Goal: Find specific page/section: Find specific page/section

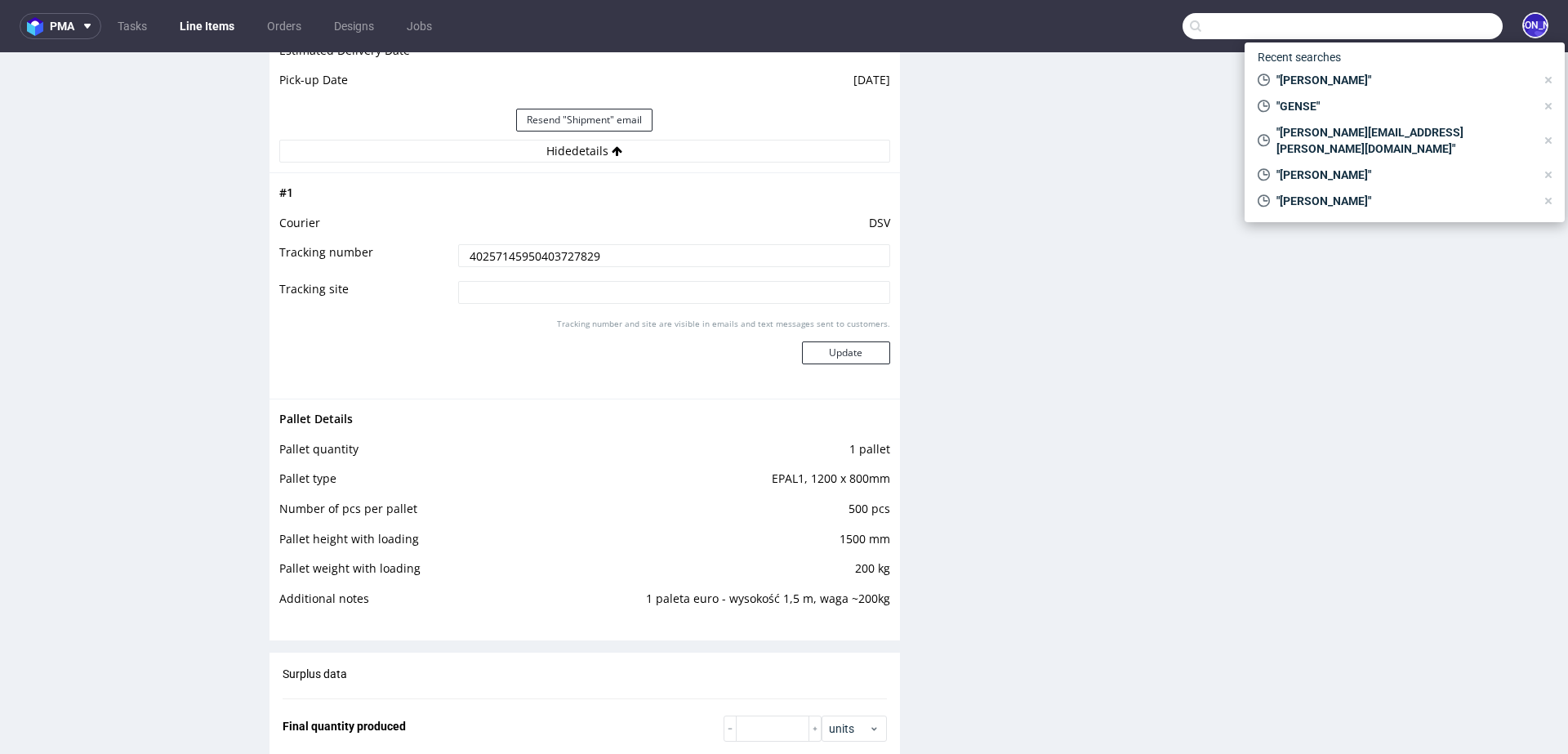
scroll to position [874, 0]
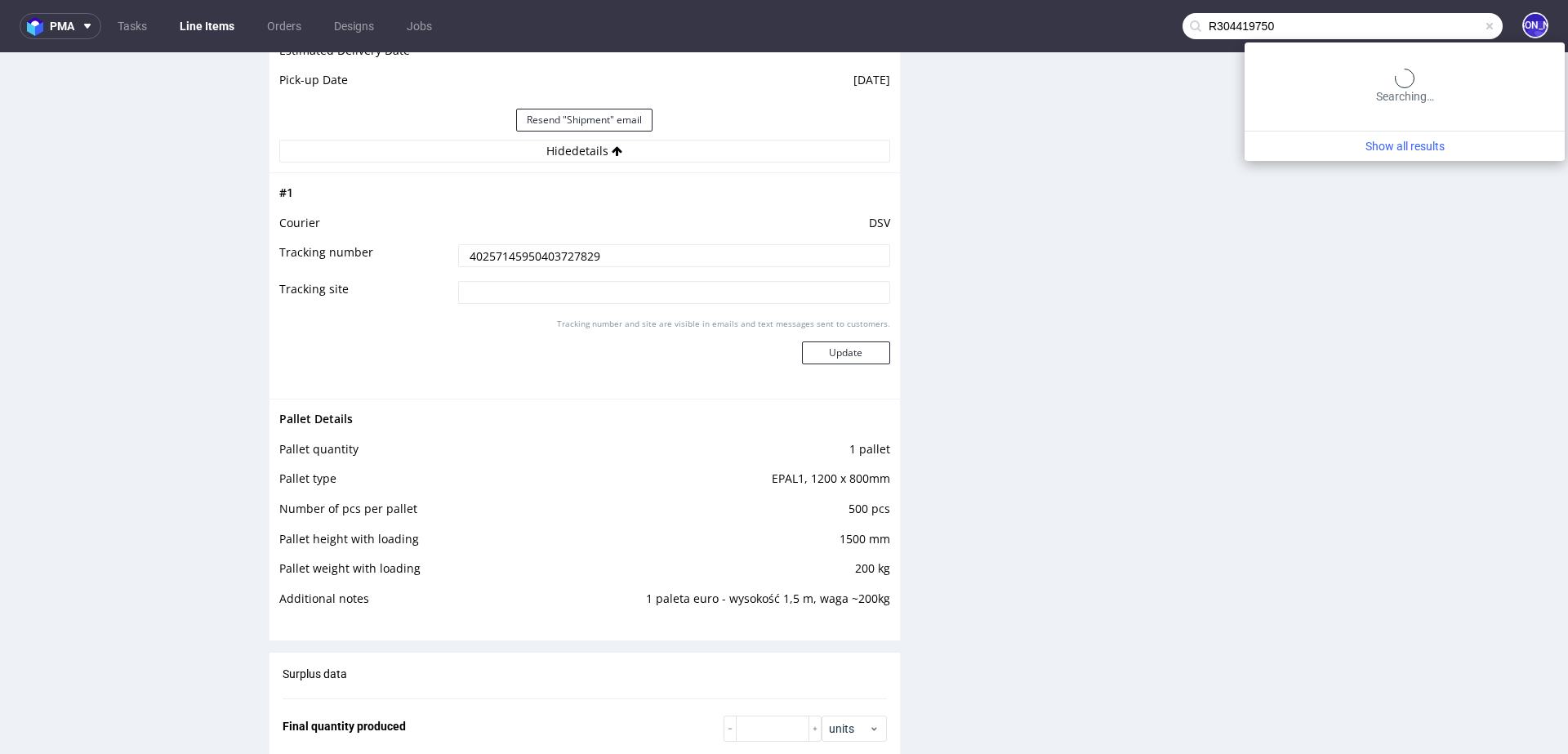
type input "R304419750"
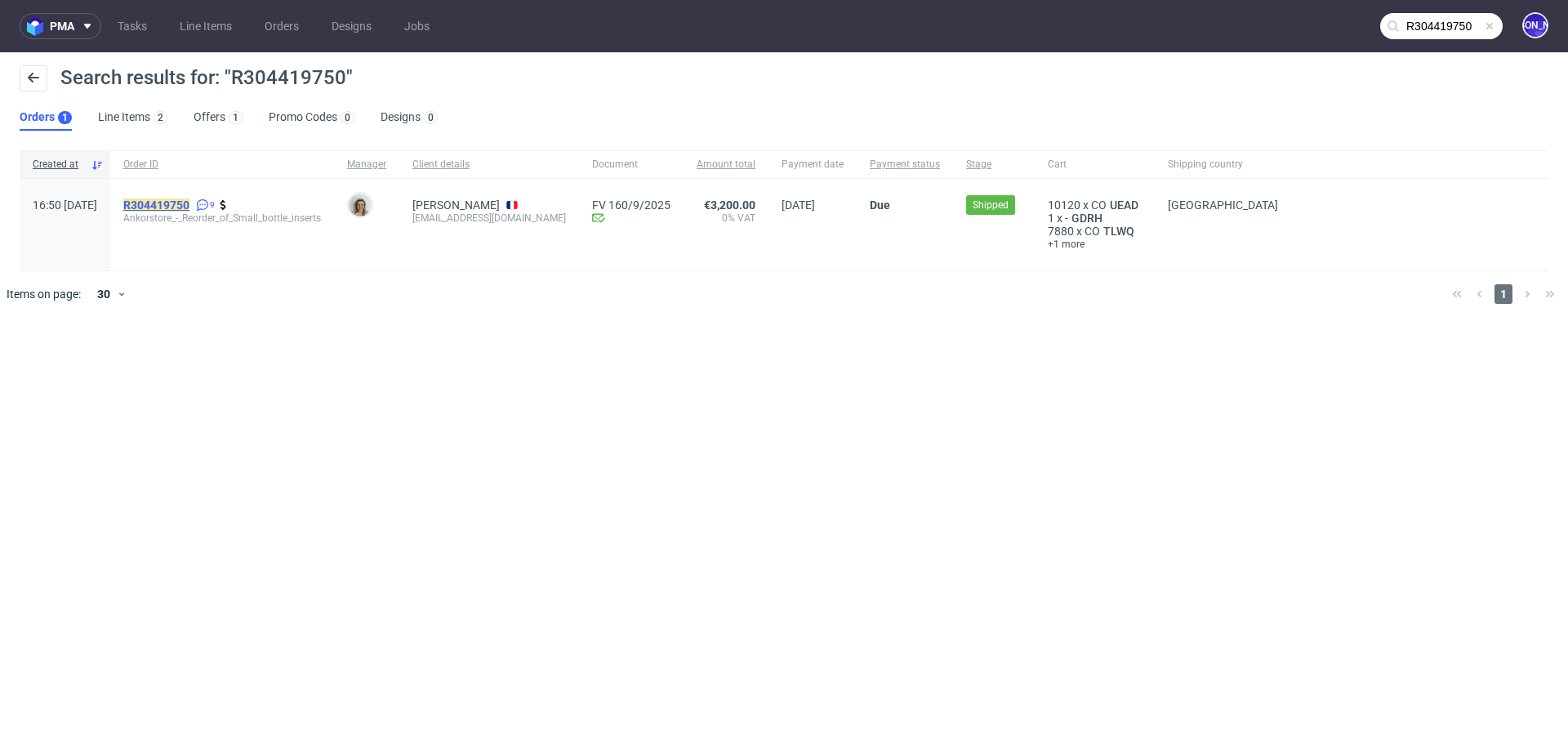
click at [190, 208] on mark "R304419750" at bounding box center [156, 205] width 66 height 13
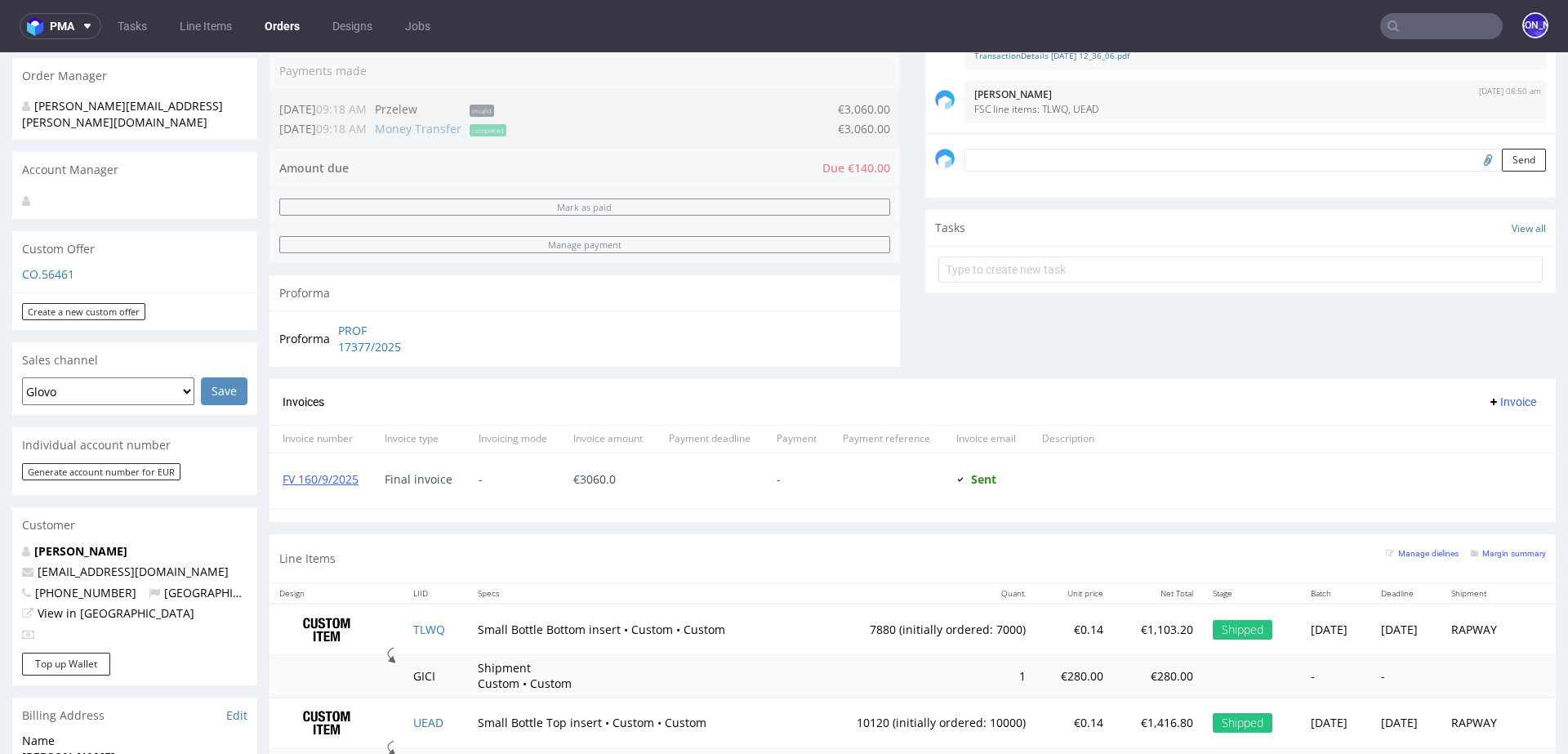
scroll to position [432, 0]
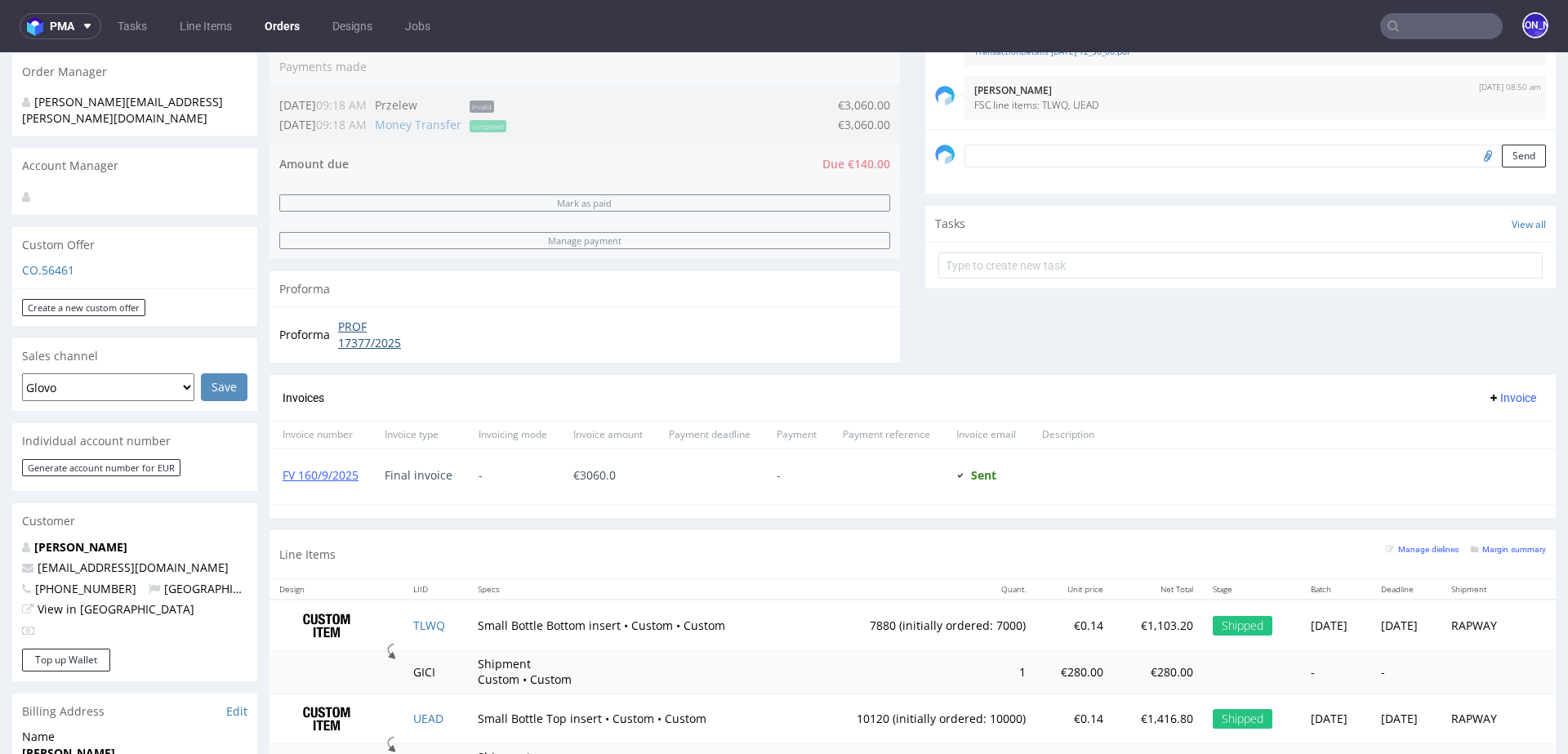
click at [367, 334] on link "PROF 17377/2025" at bounding box center [385, 333] width 94 height 31
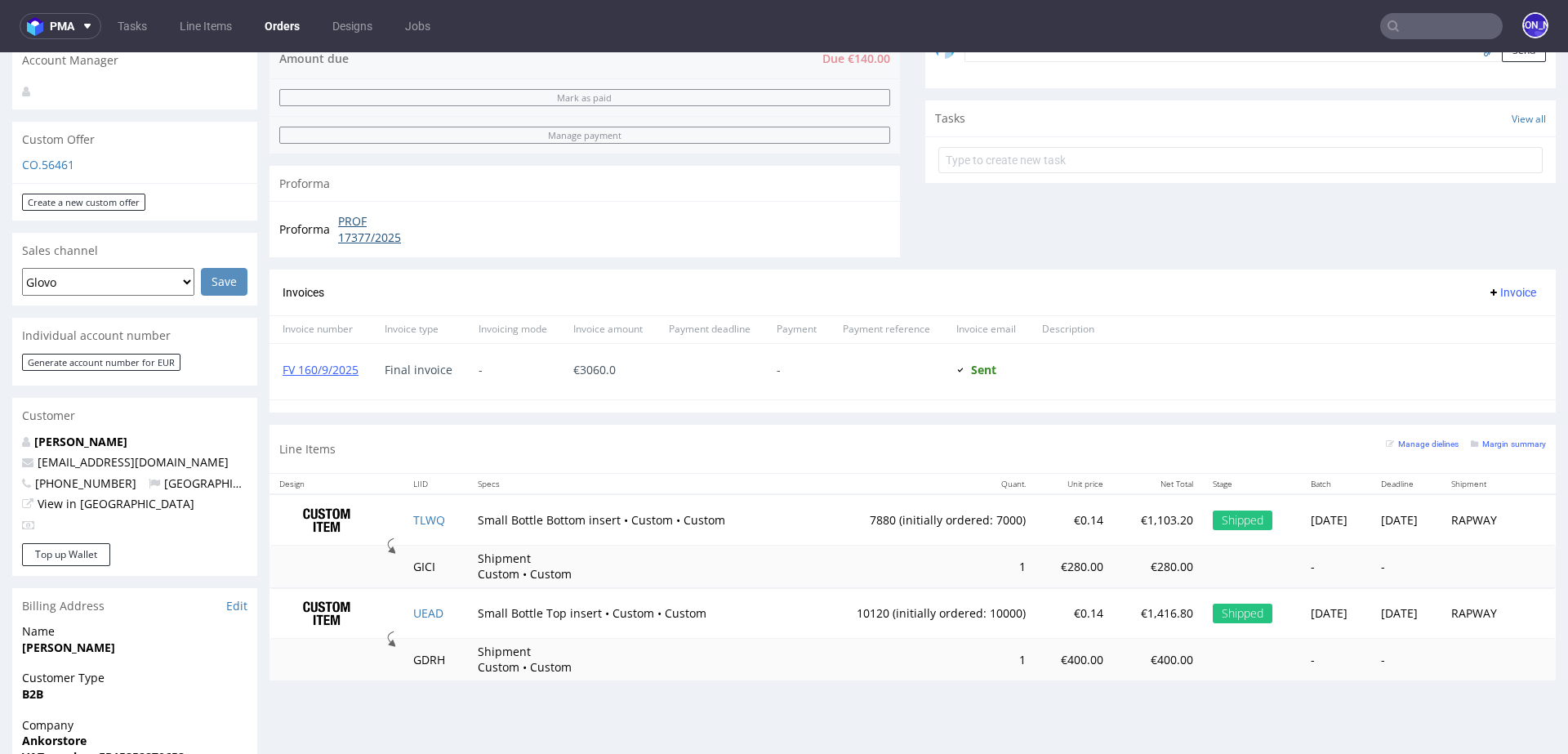
scroll to position [533, 0]
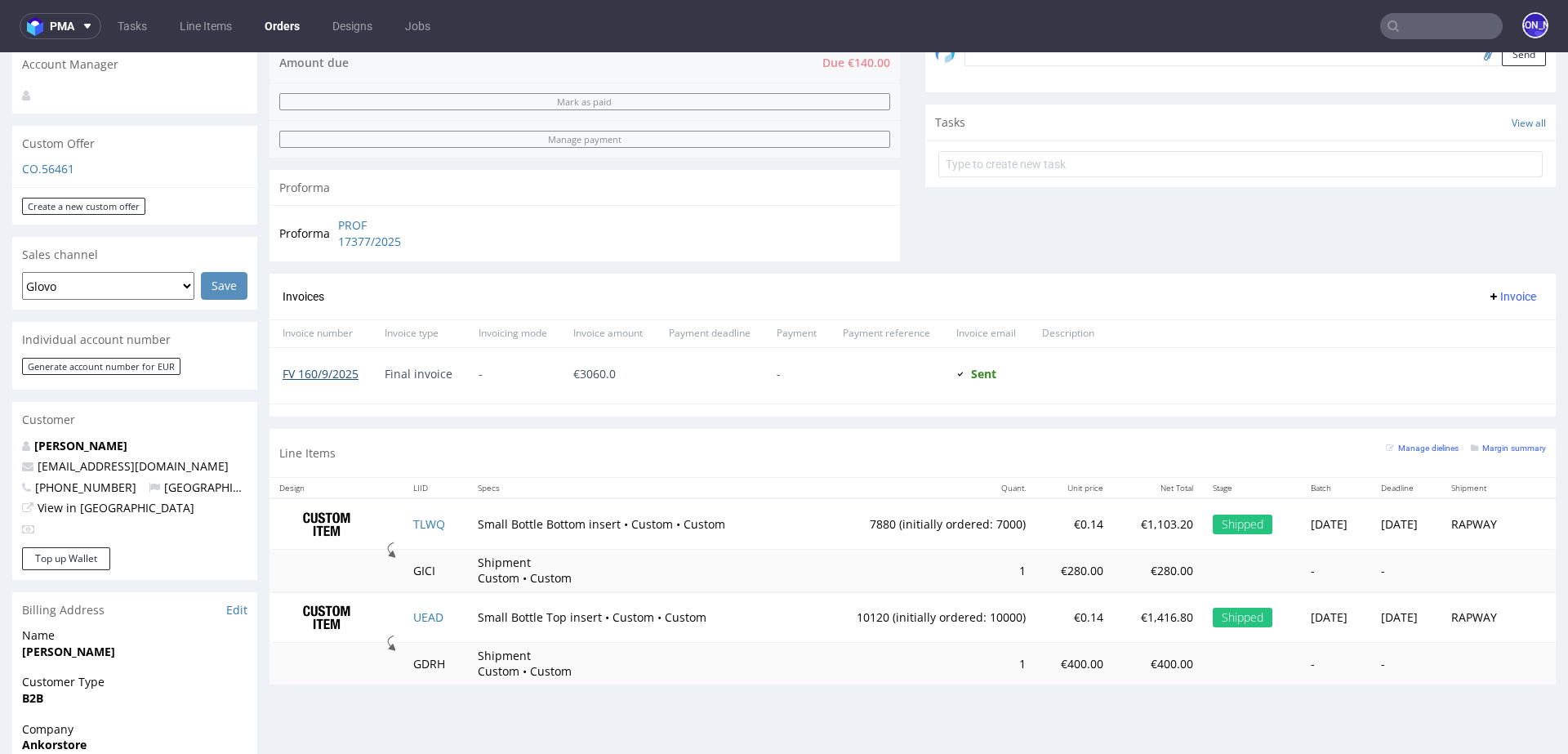
click at [323, 375] on link "FV 160/9/2025" at bounding box center [320, 373] width 76 height 15
click at [366, 240] on link "PROF 17377/2025" at bounding box center [385, 233] width 94 height 31
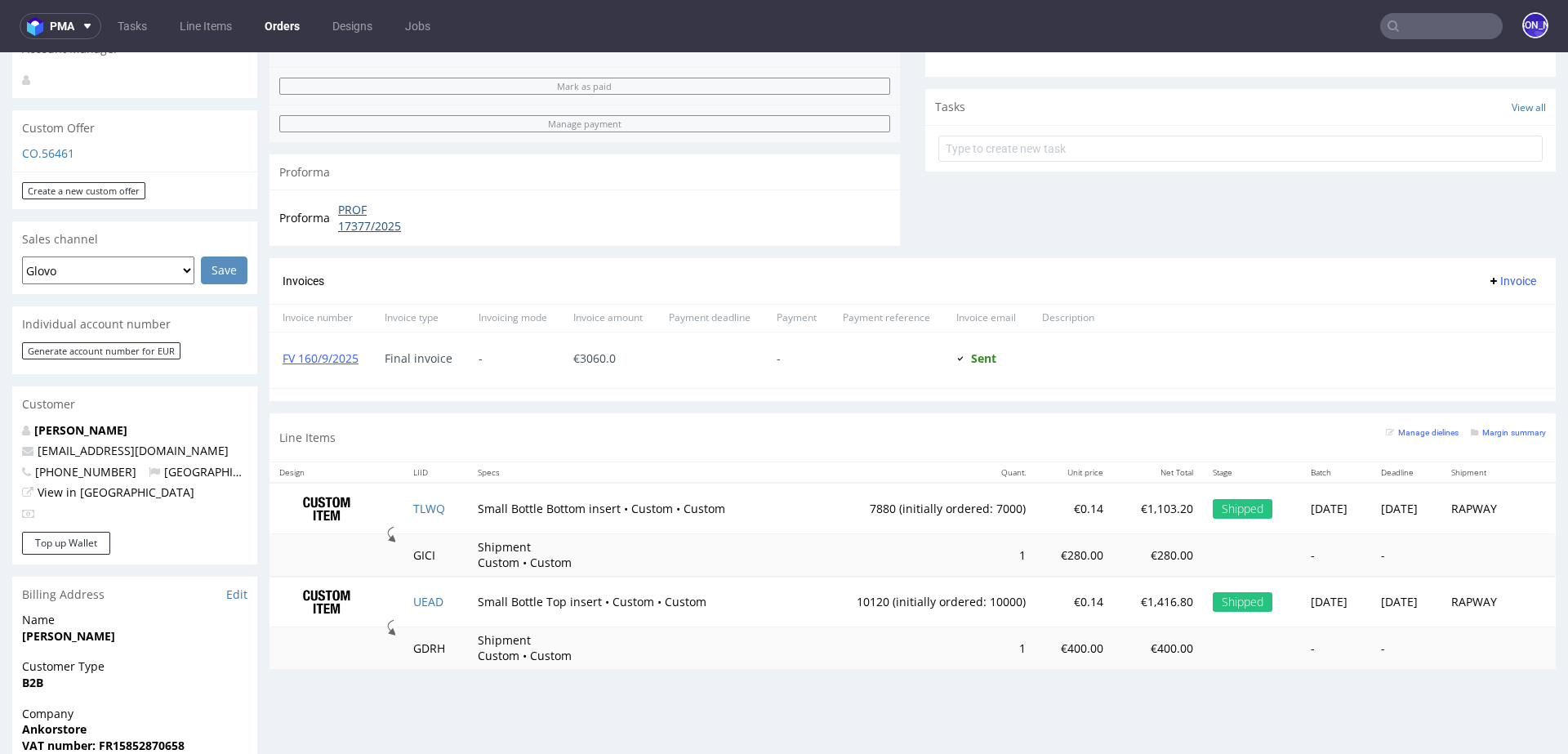
scroll to position [550, 0]
click at [1448, 23] on input "text" at bounding box center [1441, 26] width 122 height 26
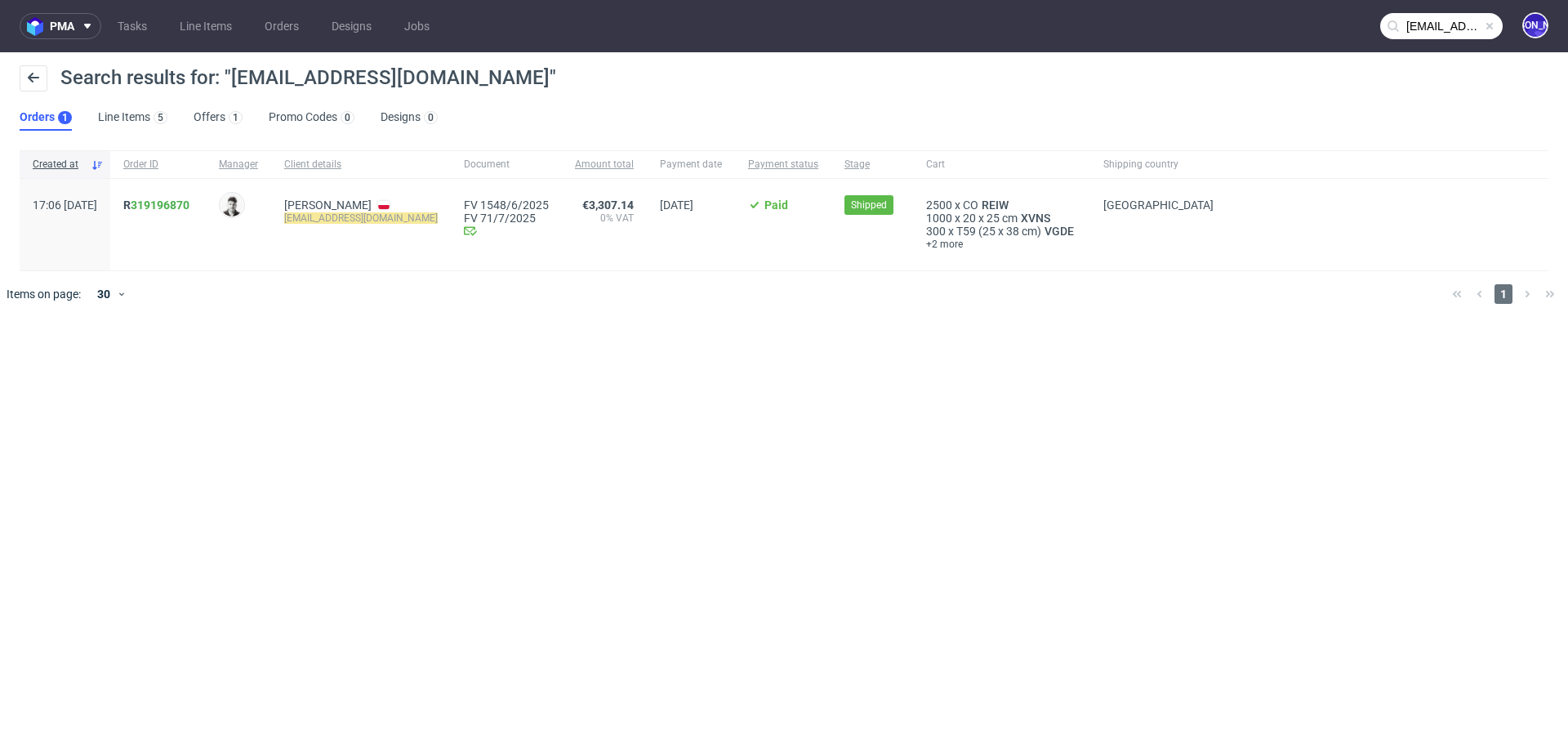
click at [1448, 27] on input "joerg.wouters@barzwear.com" at bounding box center [1441, 26] width 122 height 26
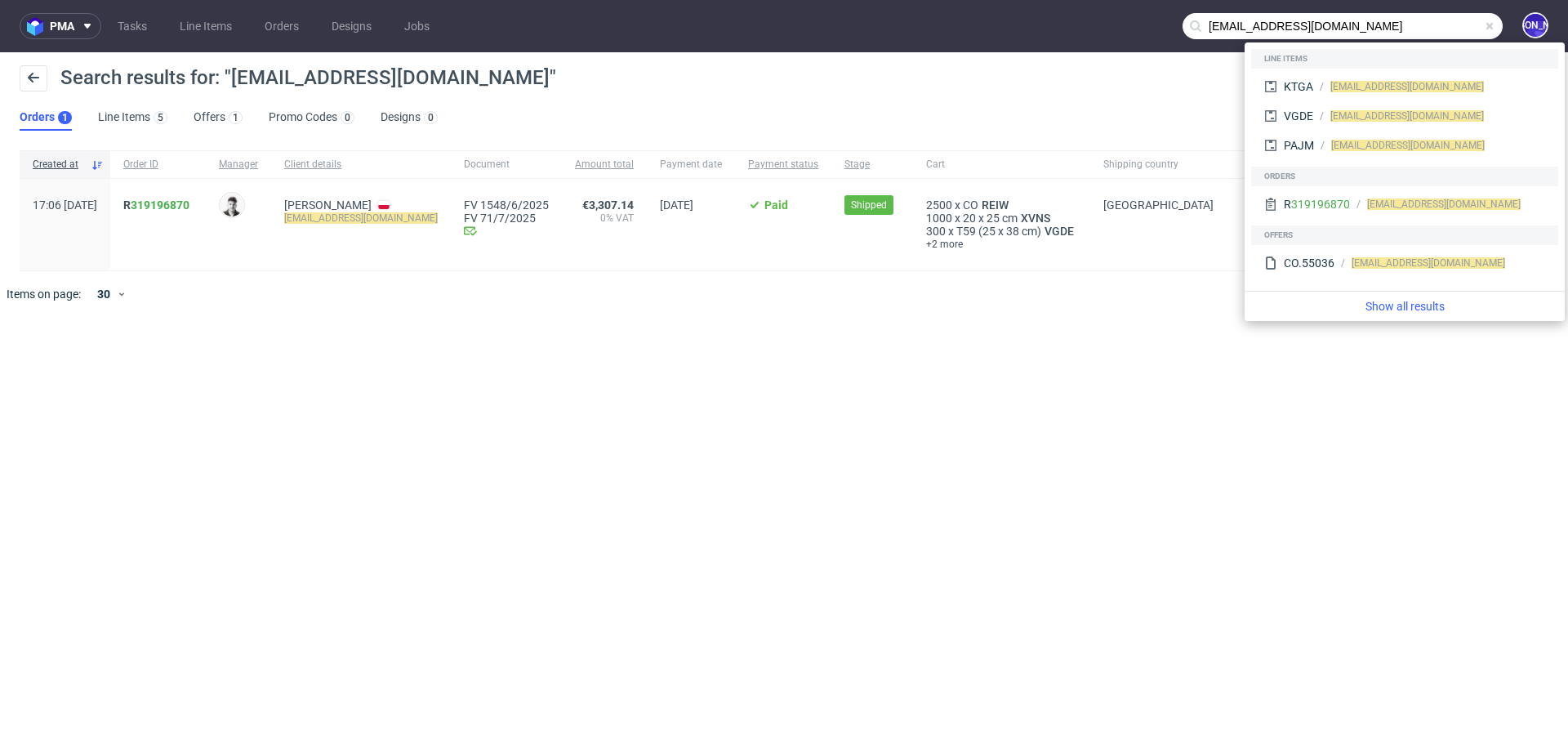
drag, startPoint x: 1278, startPoint y: 28, endPoint x: 1164, endPoint y: 28, distance: 114.0
click at [1164, 28] on nav "pma Tasks Line Items Orders Designs Jobs joerg.wouters@barzwear.com JO" at bounding box center [784, 26] width 1568 height 52
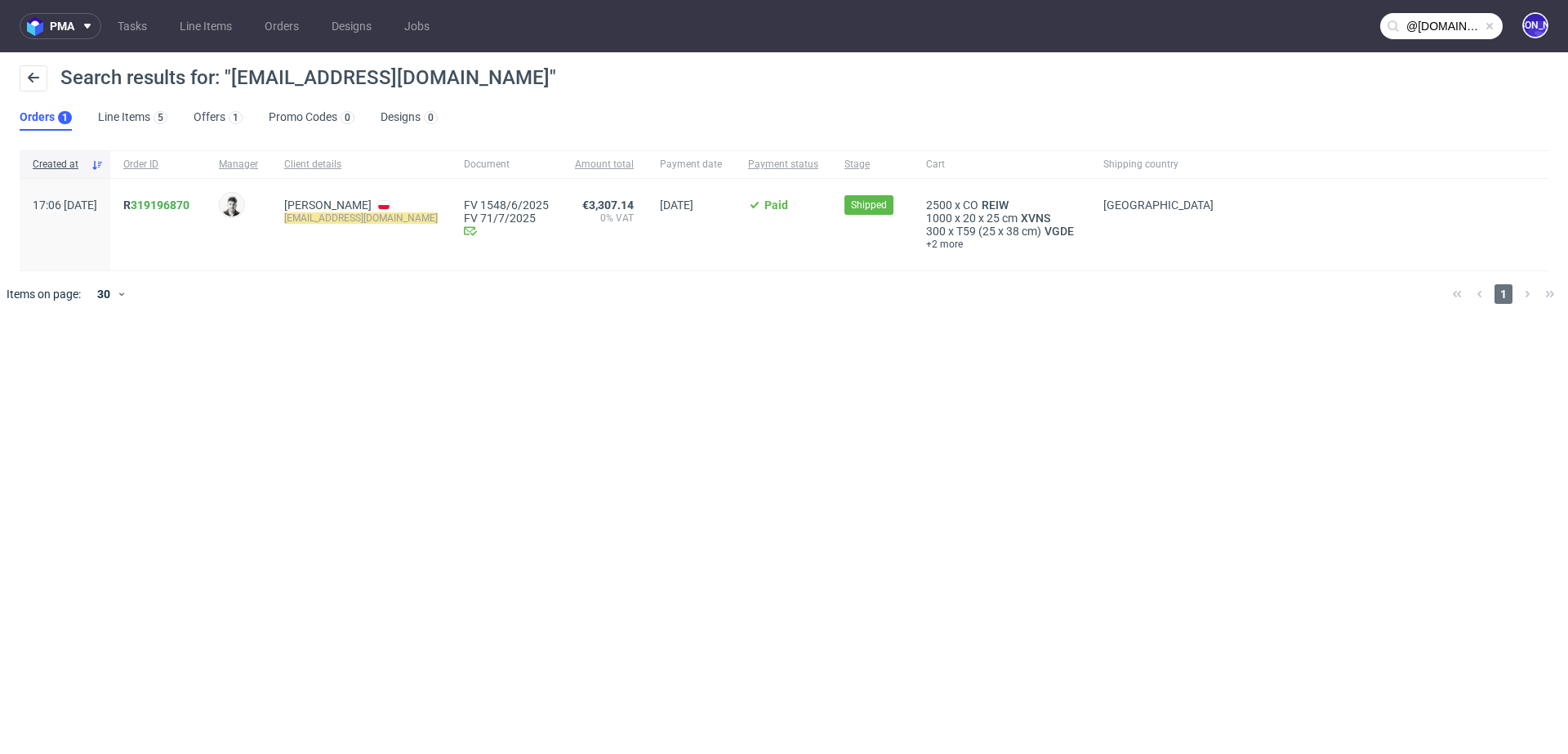
type input "@barzwear.com"
click at [173, 201] on span "R 319196870" at bounding box center [156, 205] width 66 height 13
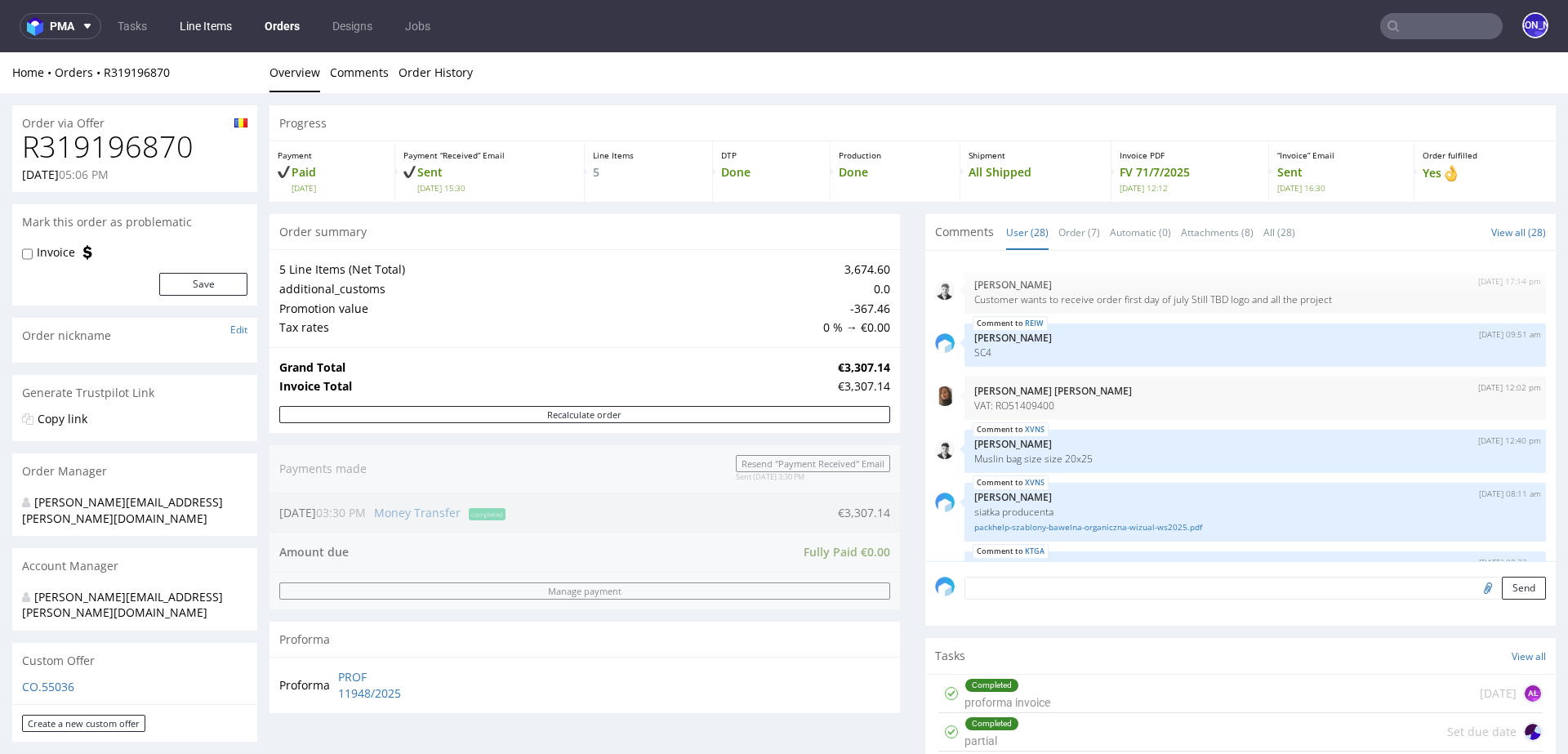
scroll to position [1863, 0]
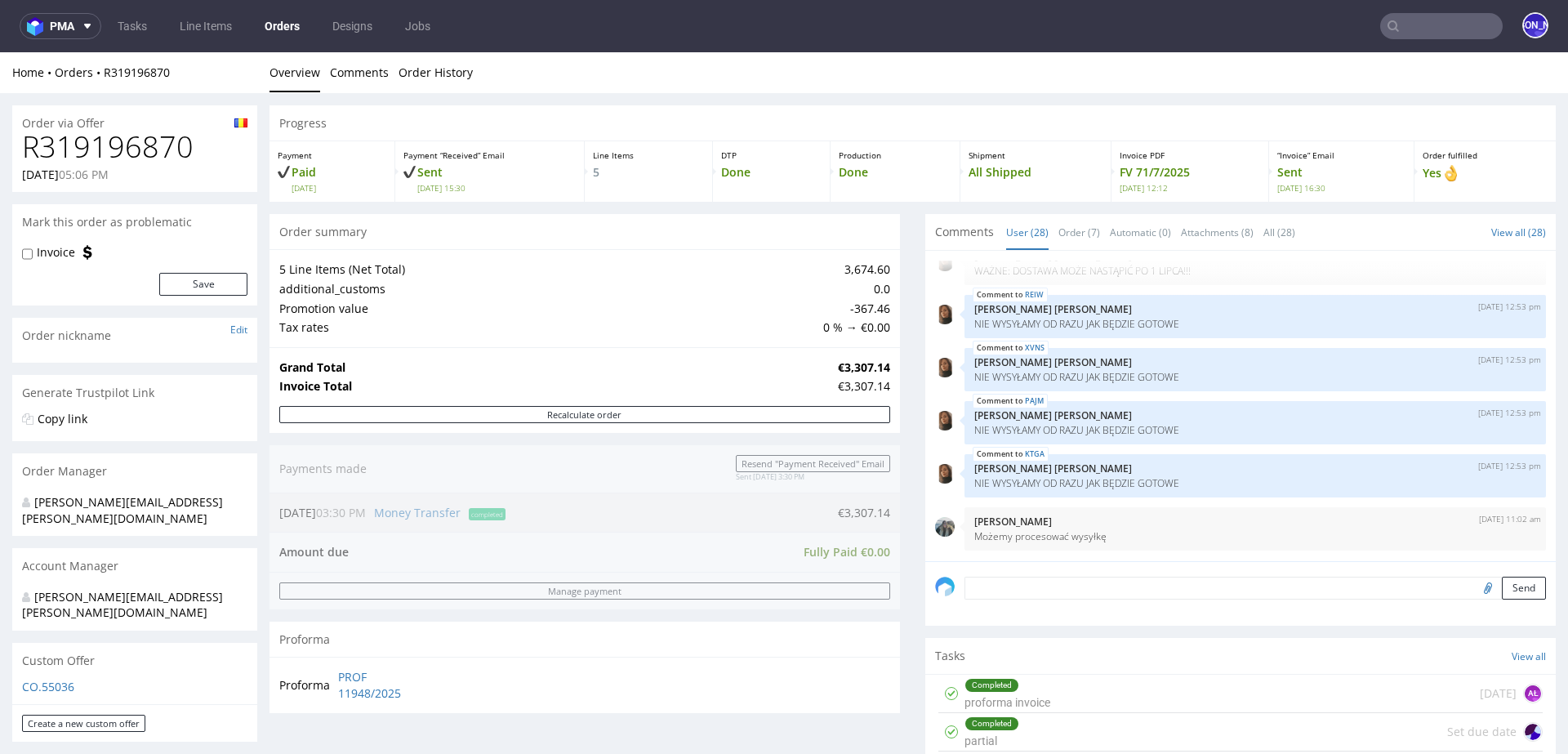
click at [1422, 30] on input "text" at bounding box center [1441, 26] width 122 height 26
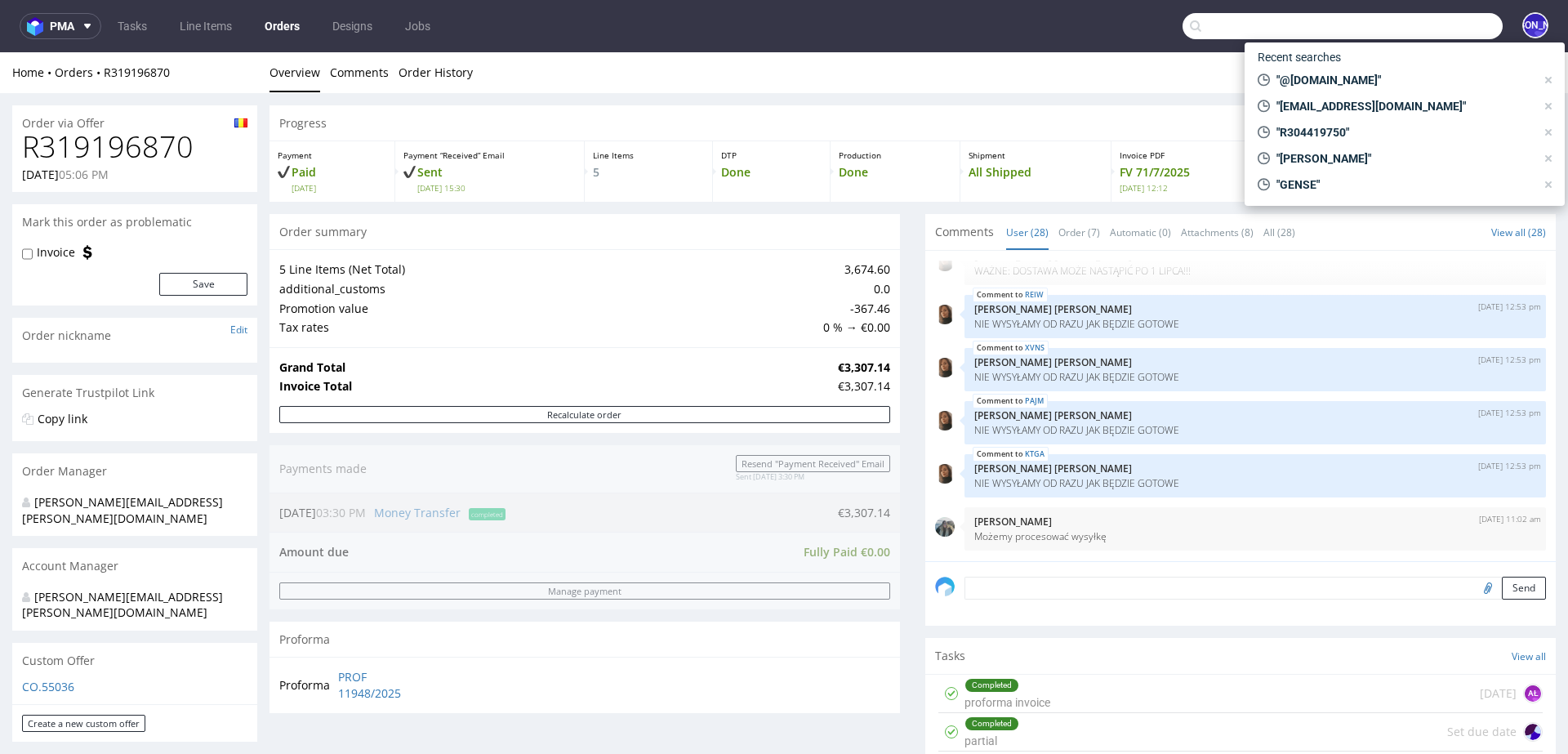
paste input "lbaron@biocom-events.fr"
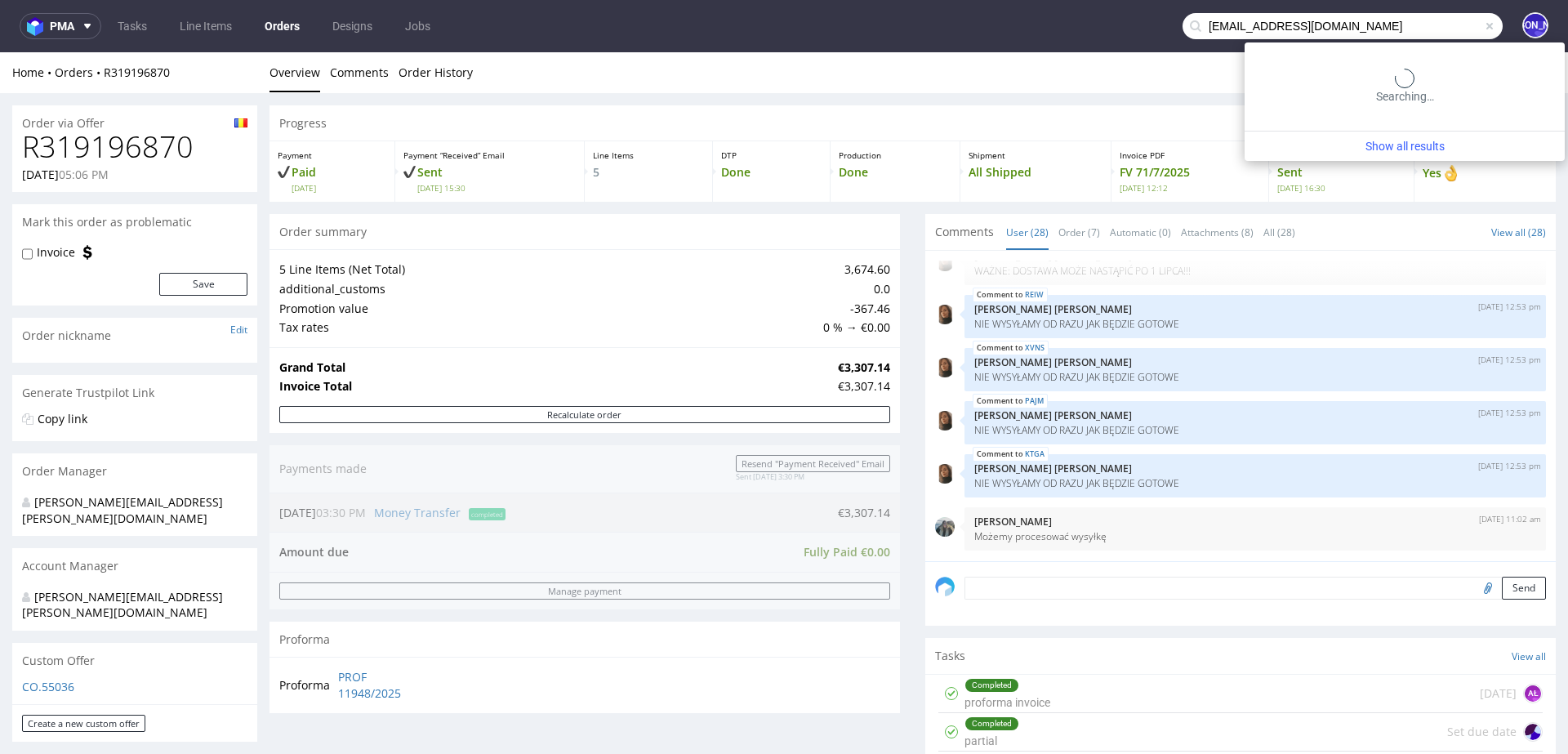
type input "lbaron@biocom-events.fr"
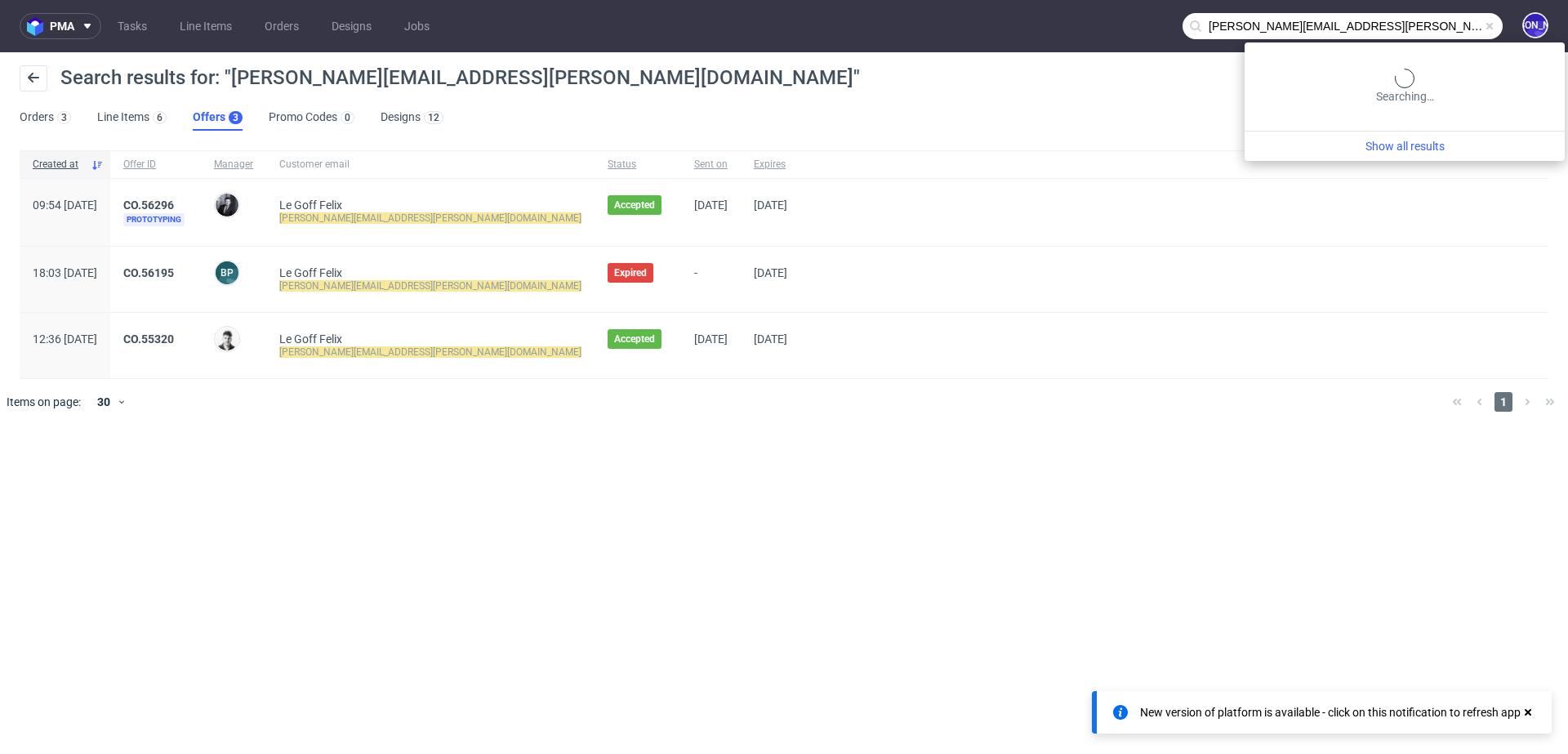
click at [1432, 22] on input "[PERSON_NAME][EMAIL_ADDRESS][PERSON_NAME][DOMAIN_NAME]" at bounding box center [1342, 26] width 320 height 26
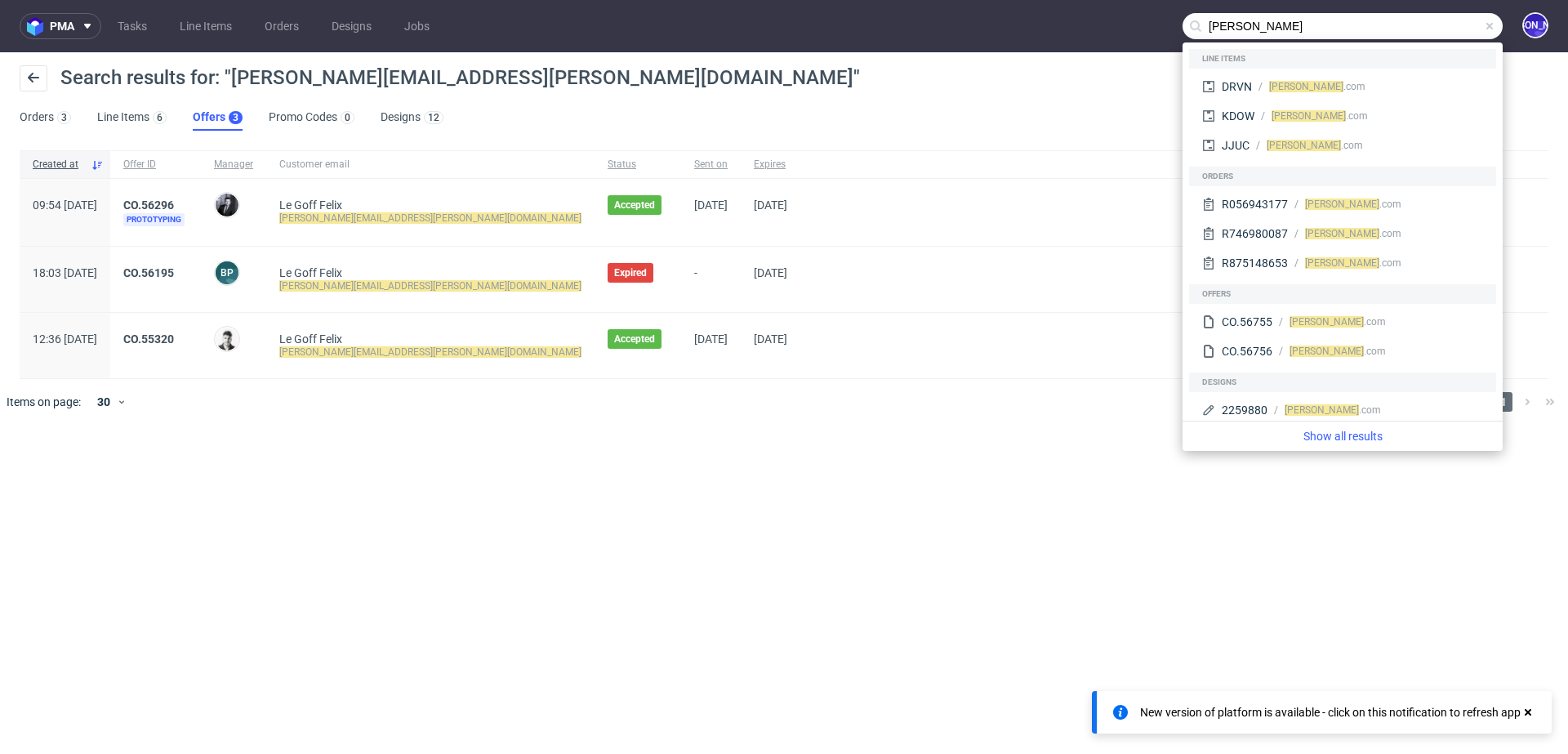
type input "[PERSON_NAME]"
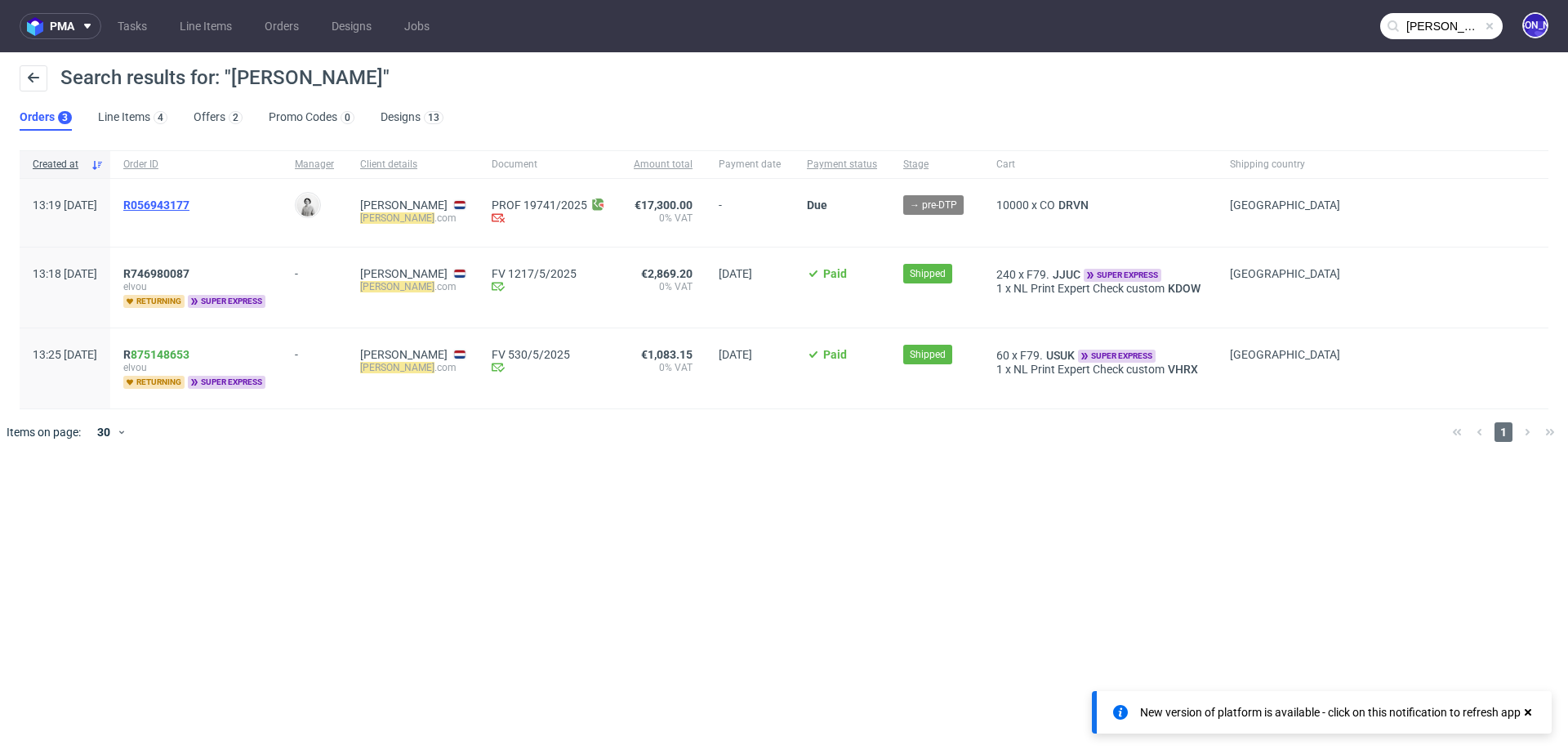
click at [182, 204] on span "R056943177" at bounding box center [156, 205] width 66 height 13
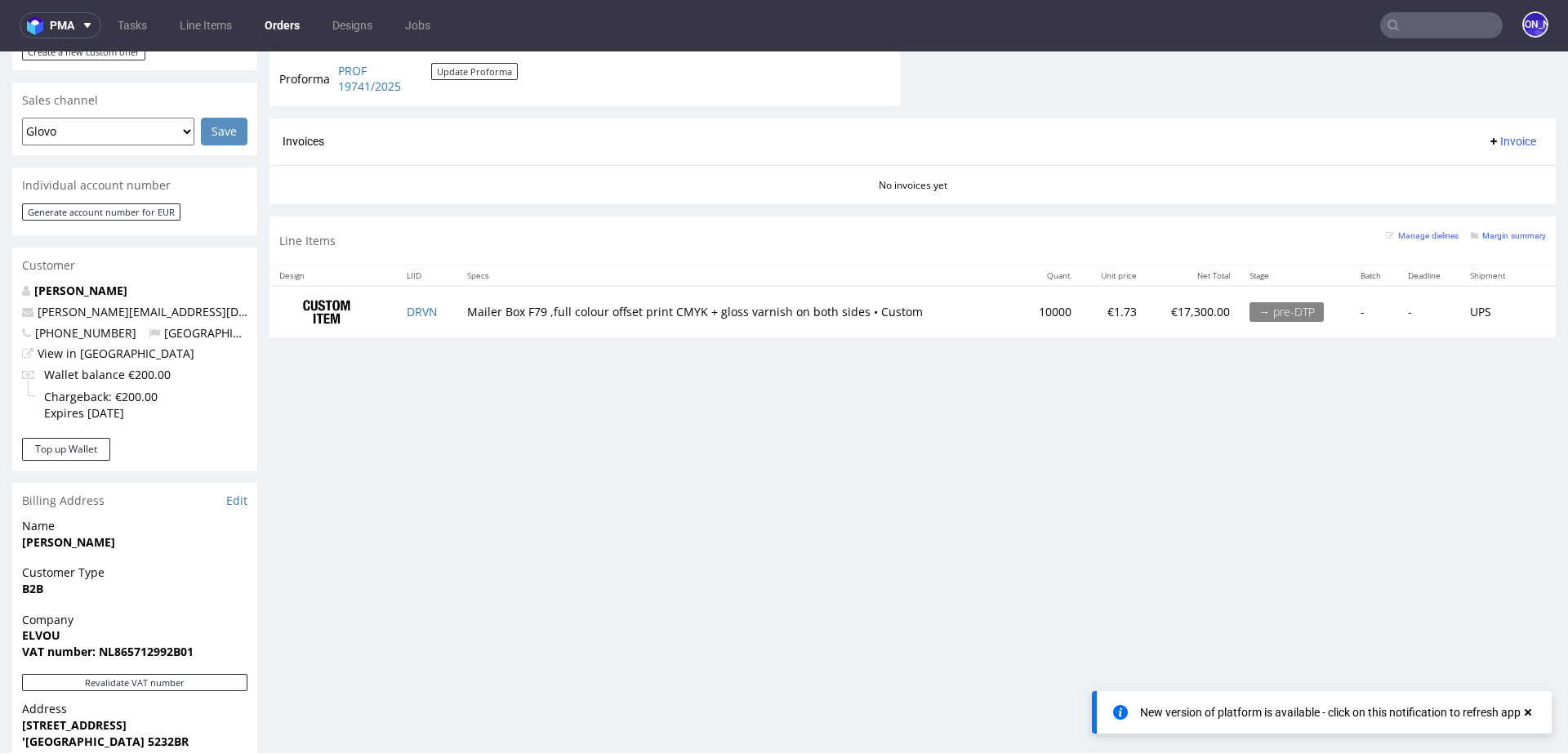
scroll to position [484, 0]
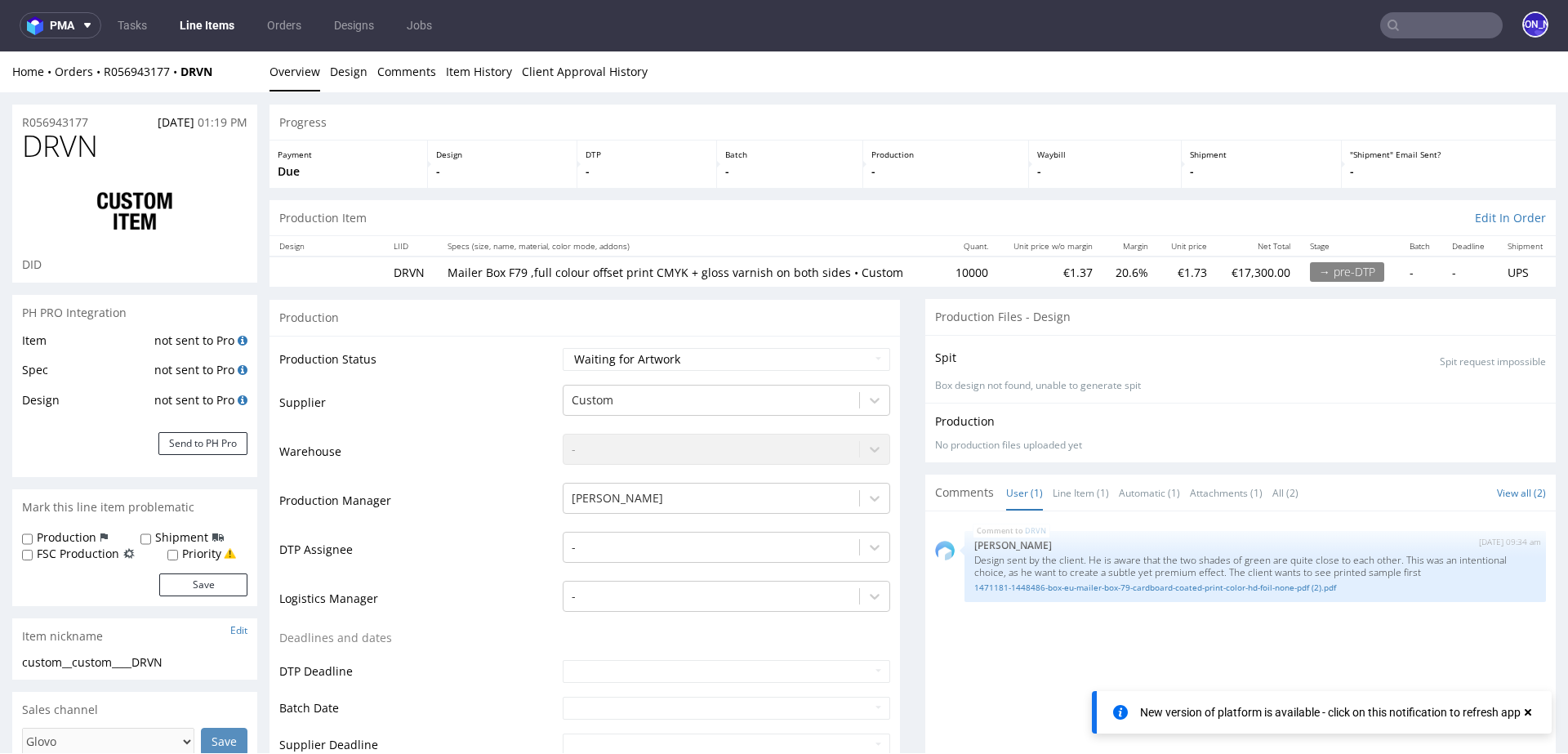
select select "in_progress"
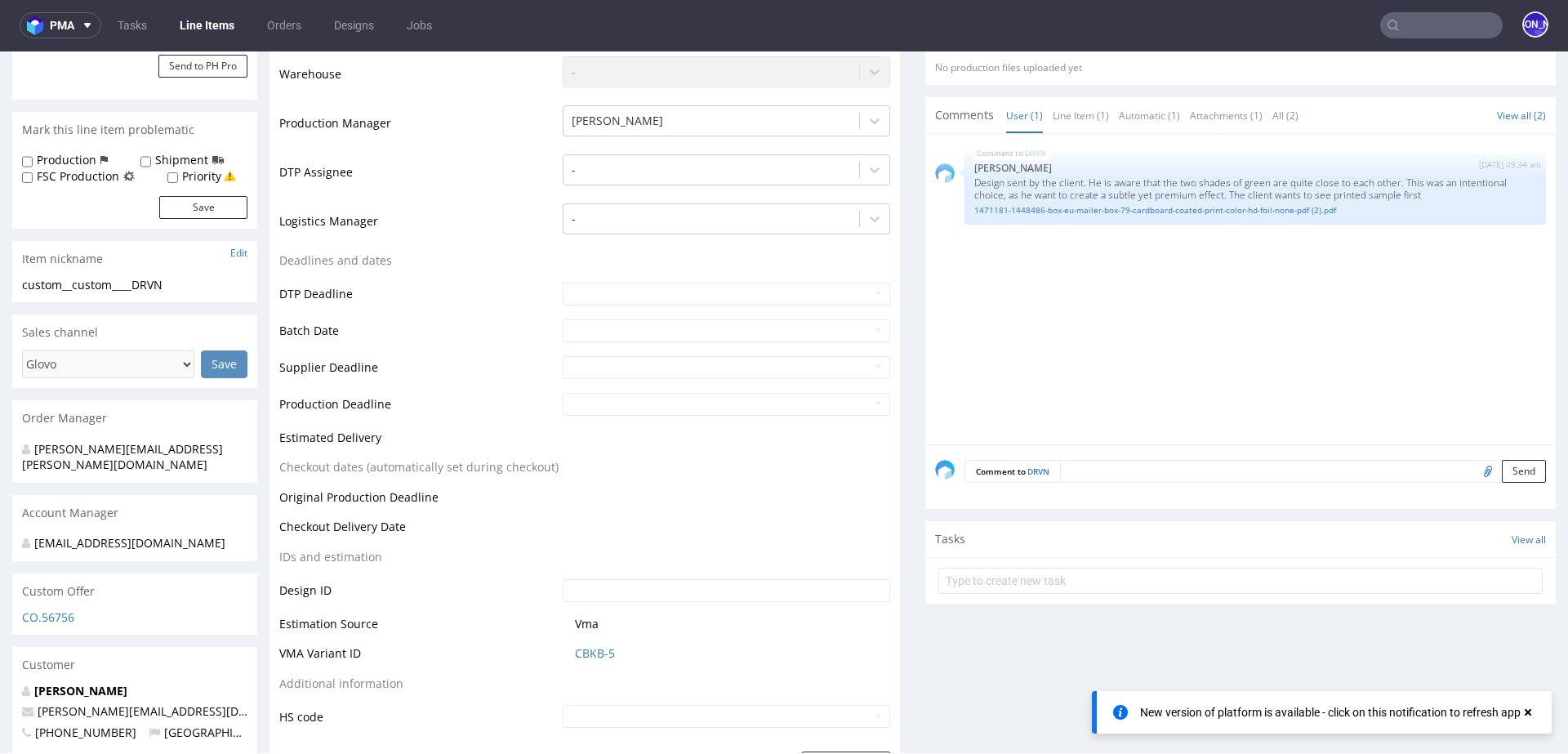
scroll to position [390, 0]
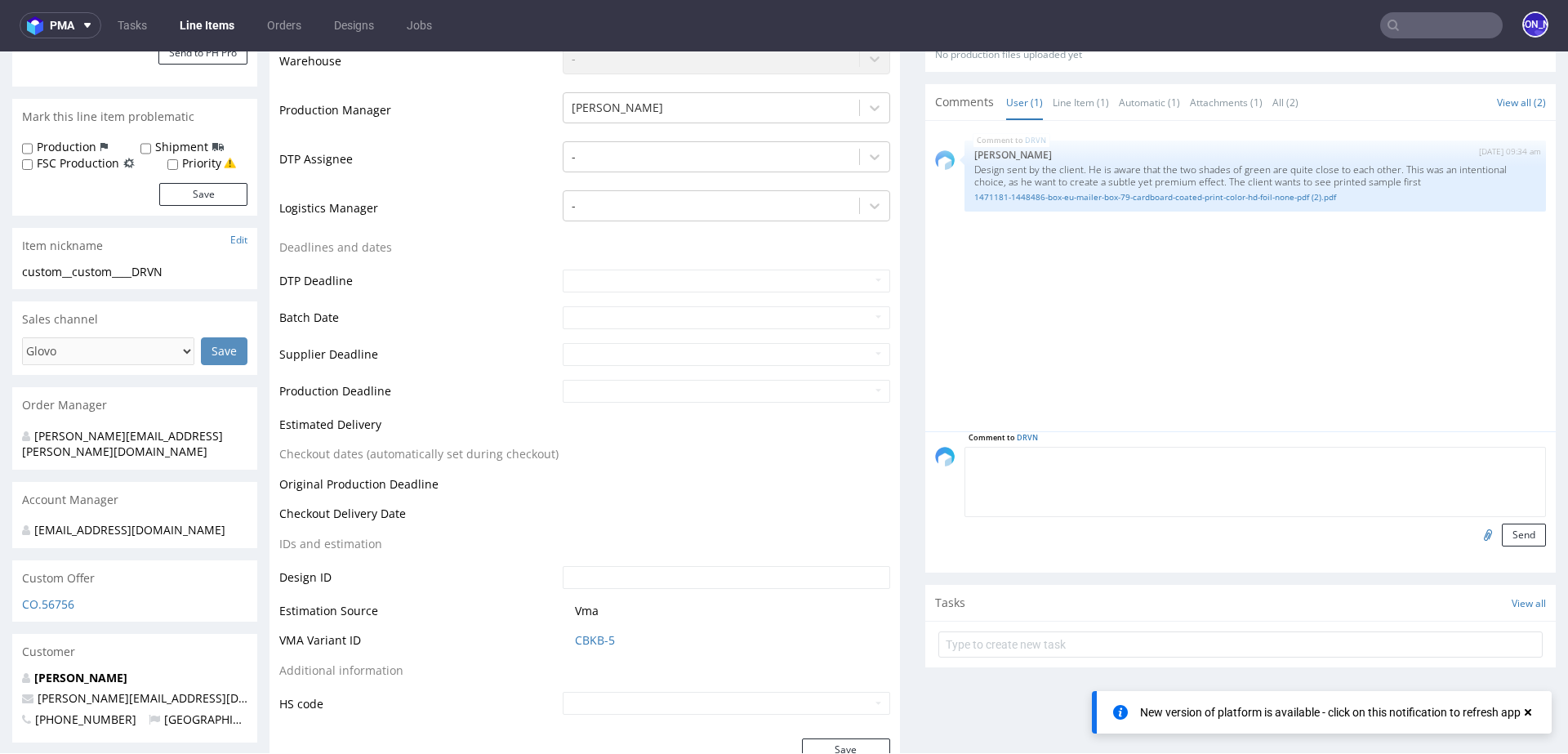
click at [1110, 463] on textarea at bounding box center [1254, 482] width 581 height 70
paste textarea "As for the design, the ton-sur-ton effect with two shades of green works well f…"
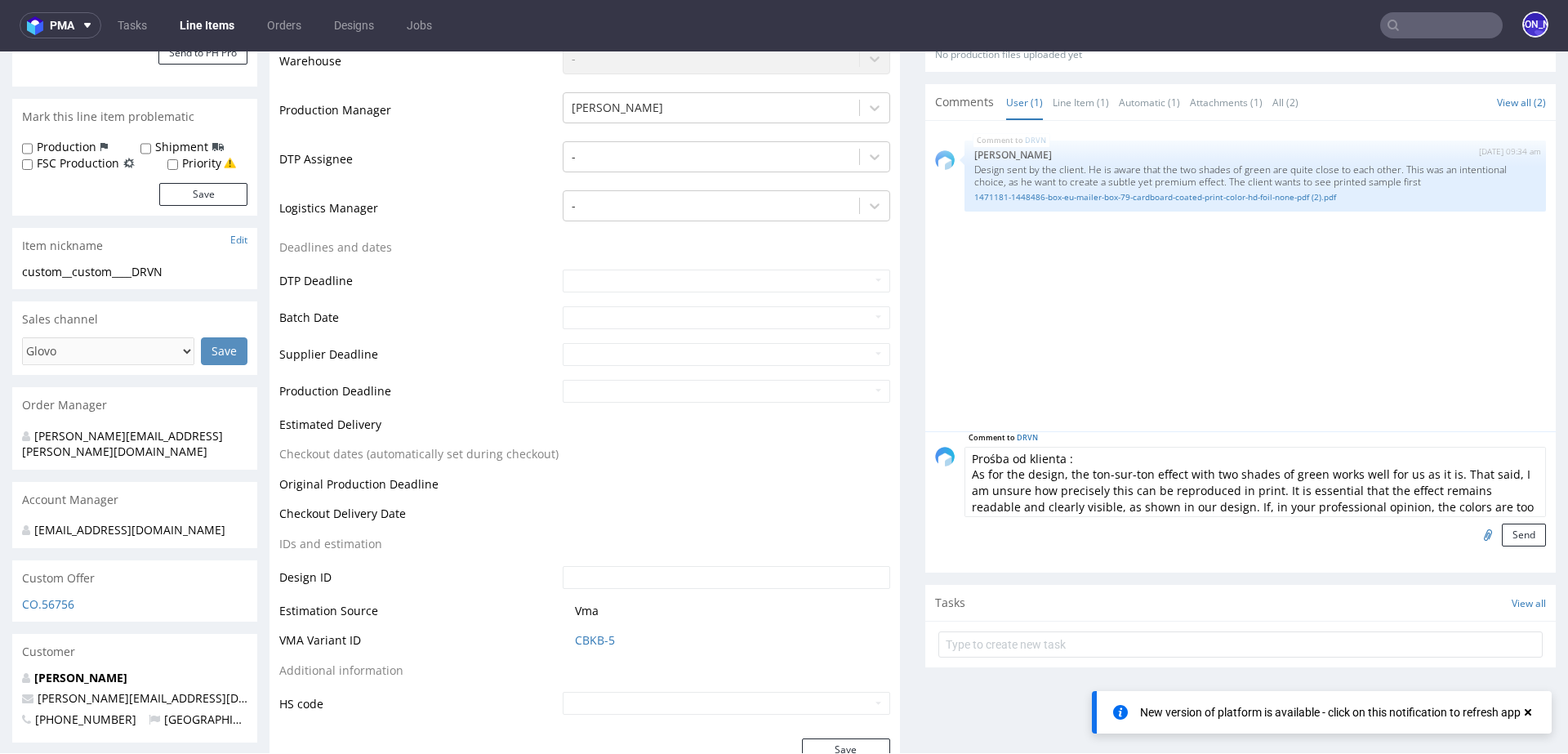
scroll to position [60, 0]
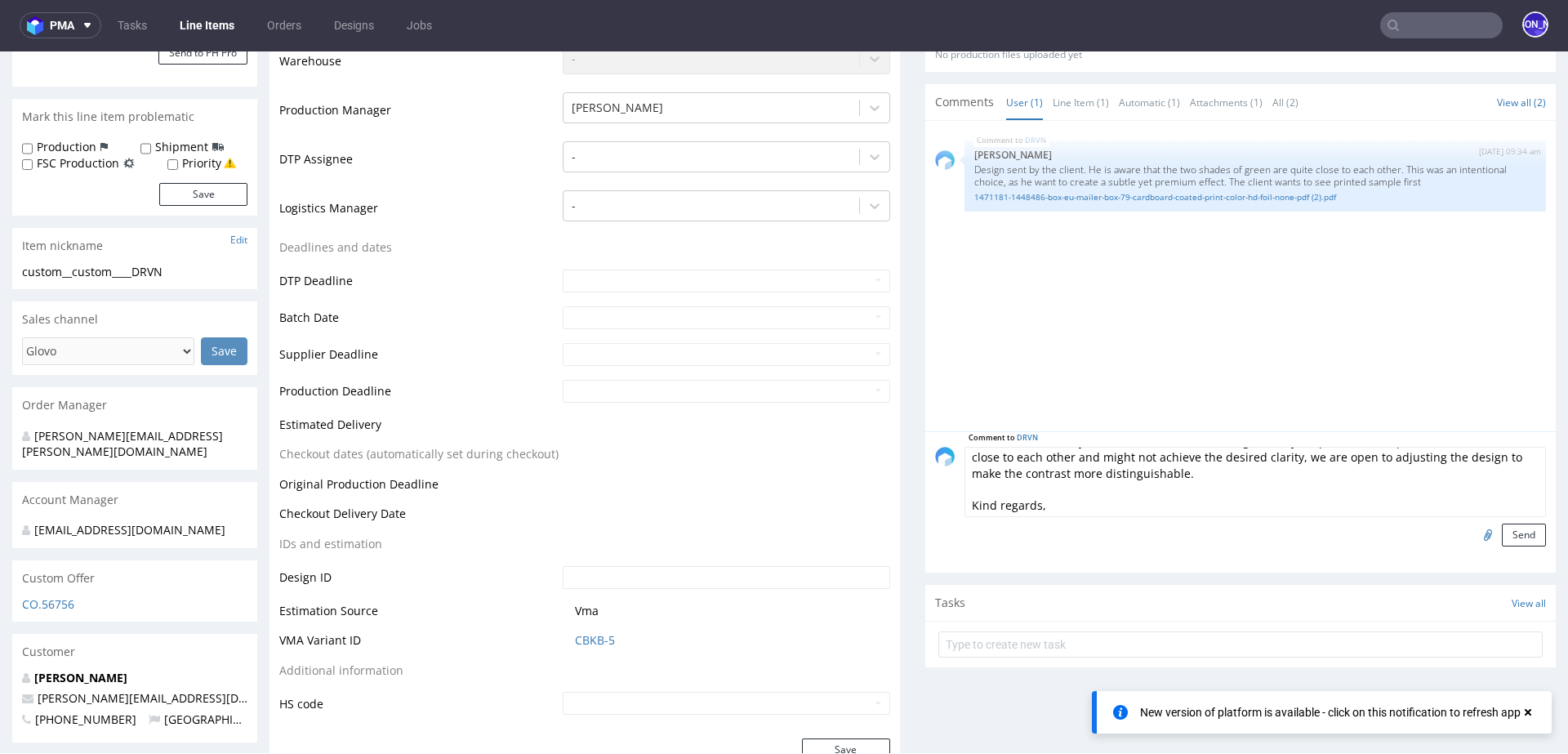
drag, startPoint x: 1061, startPoint y: 507, endPoint x: 955, endPoint y: 486, distance: 108.1
click at [964, 486] on textarea "Prośba od klienta : As for the design, the ton-sur-ton effect with two shades o…" at bounding box center [1254, 482] width 581 height 70
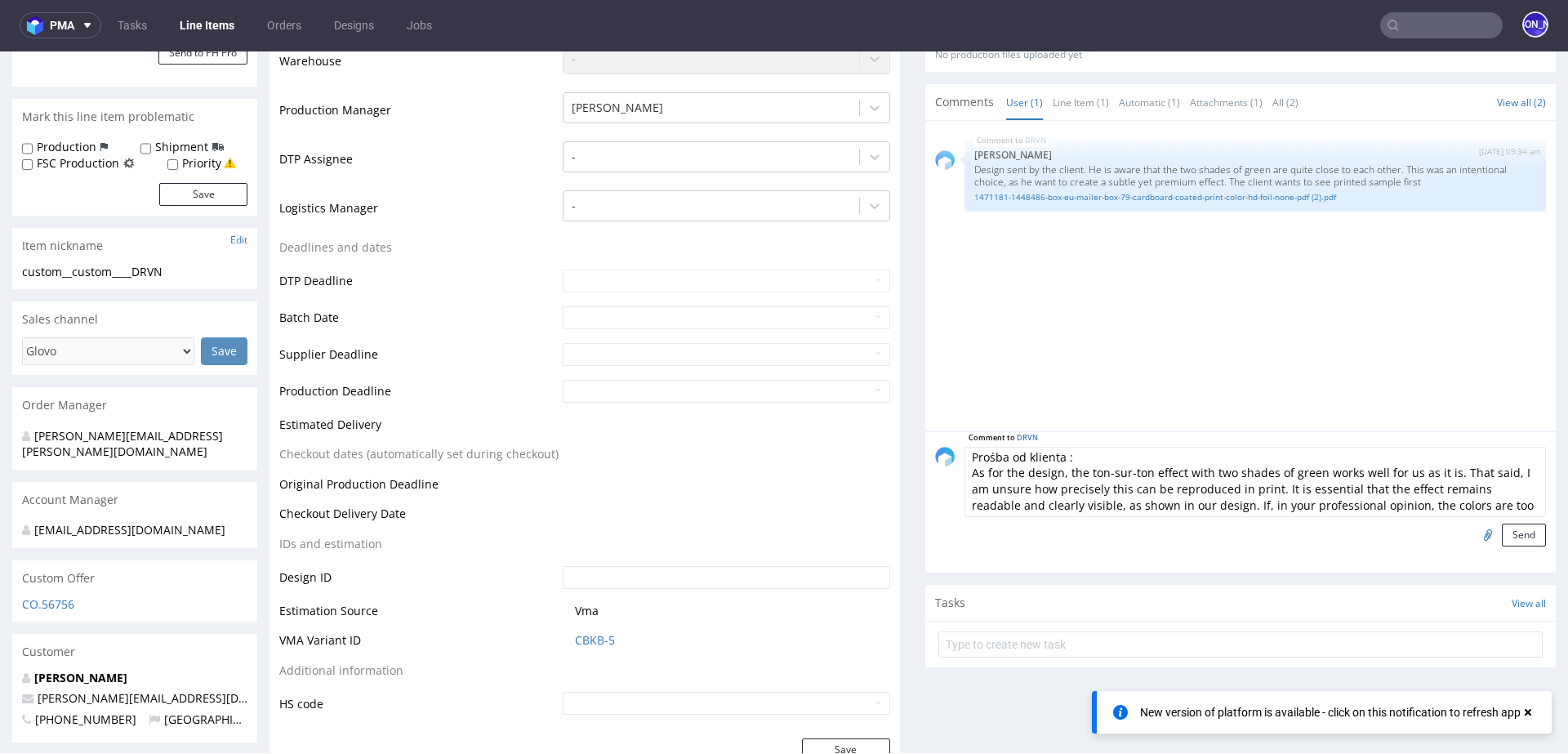
scroll to position [0, 0]
click at [1059, 459] on textarea "Prośba od klienta : As for the design, the ton-sur-ton effect with two shades o…" at bounding box center [1254, 482] width 581 height 70
type textarea "Prośba od klienta o sprawdzenie designu pod kątem czytelności designu: As for t…"
click at [1502, 537] on button "Send" at bounding box center [1523, 535] width 44 height 22
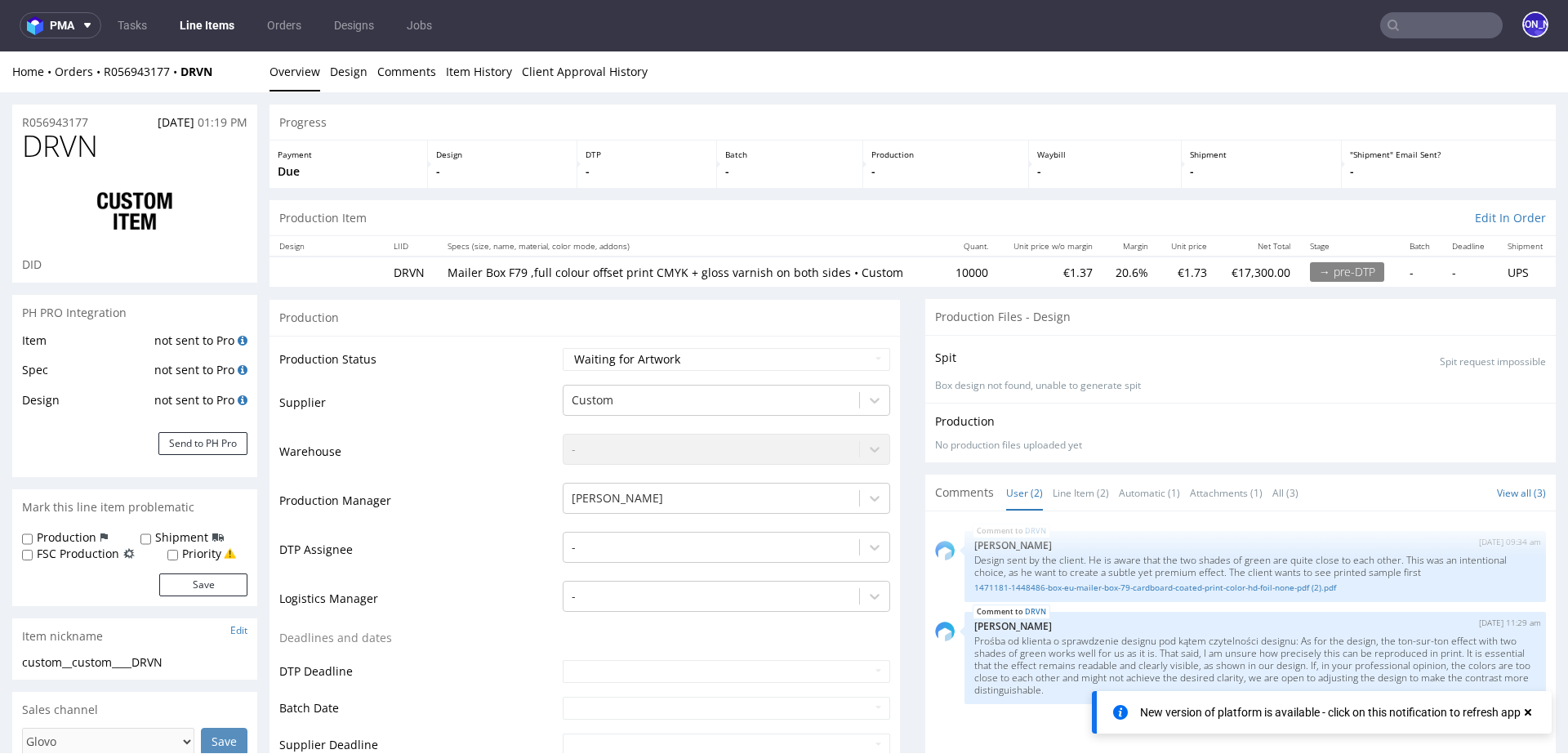
select select "in_progress"
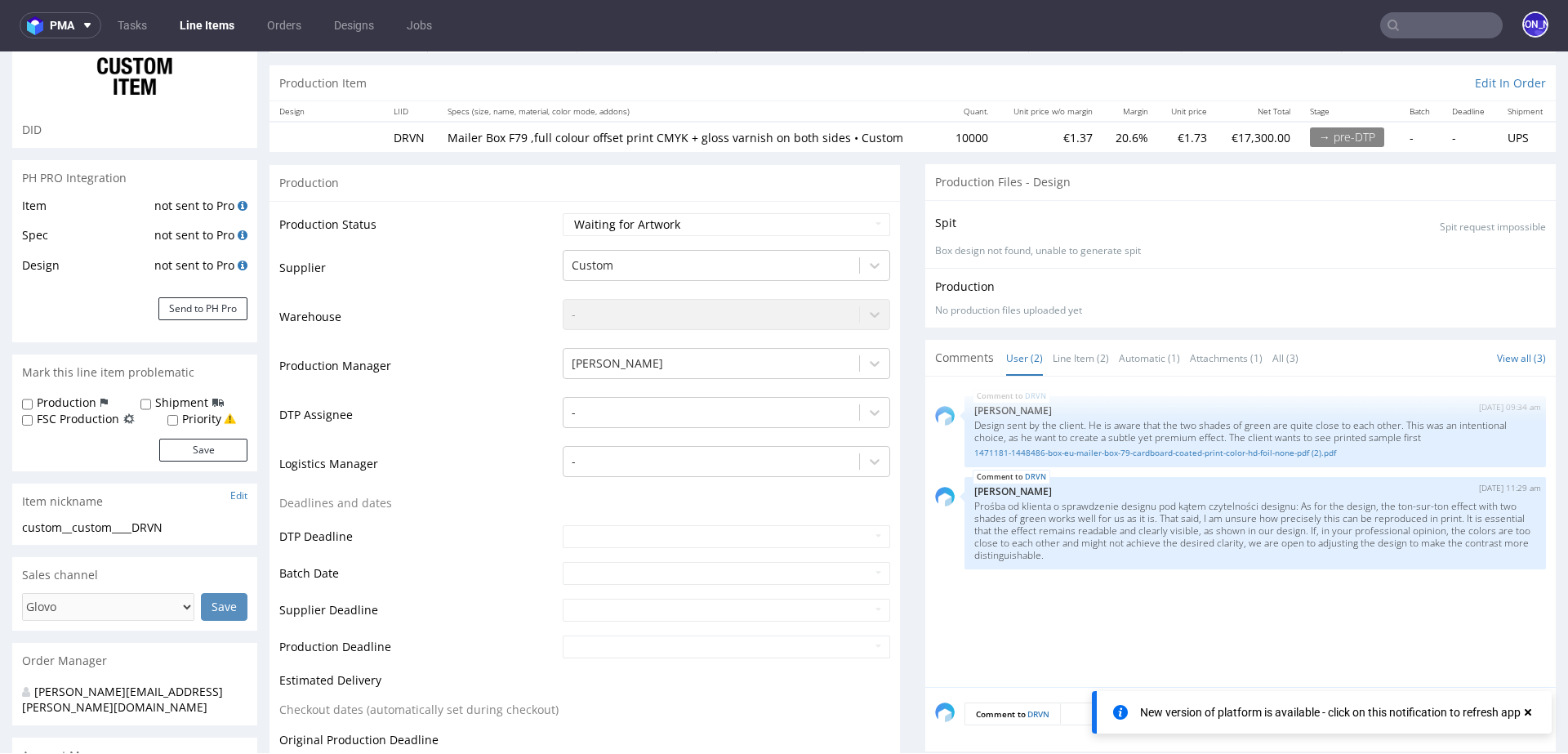
scroll to position [206, 0]
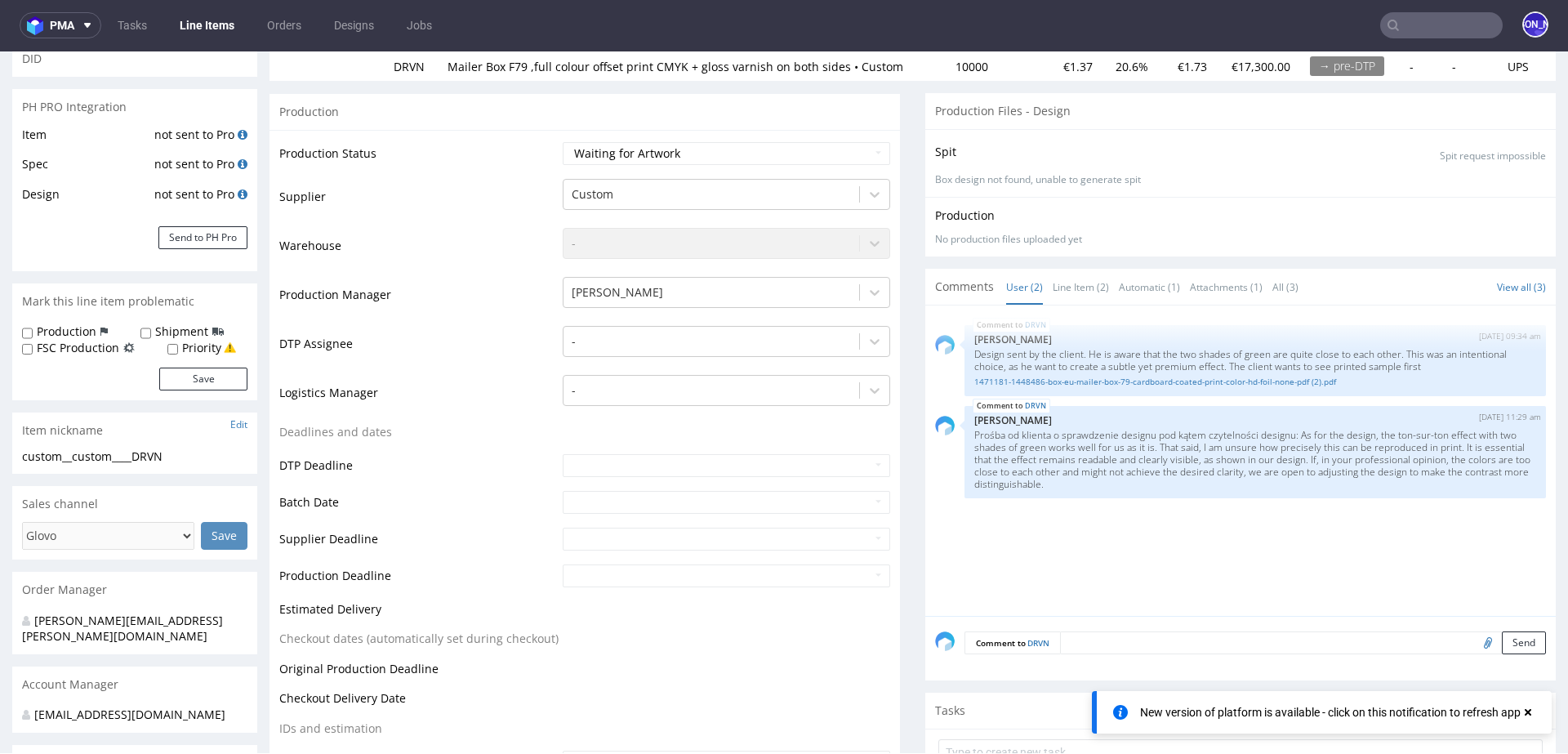
click at [1458, 21] on input "text" at bounding box center [1441, 25] width 122 height 26
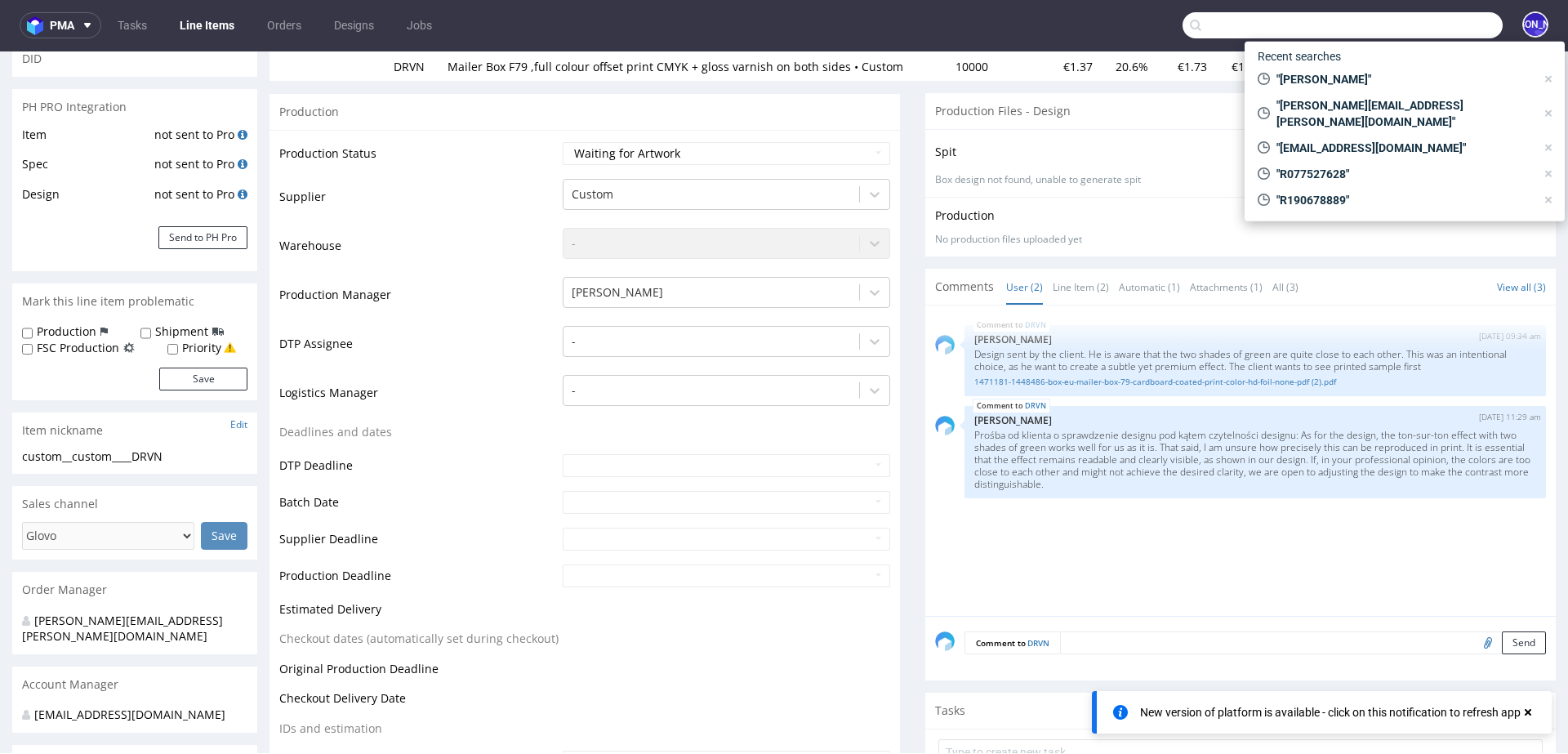
paste input "[EMAIL_ADDRESS][DOMAIN_NAME]"
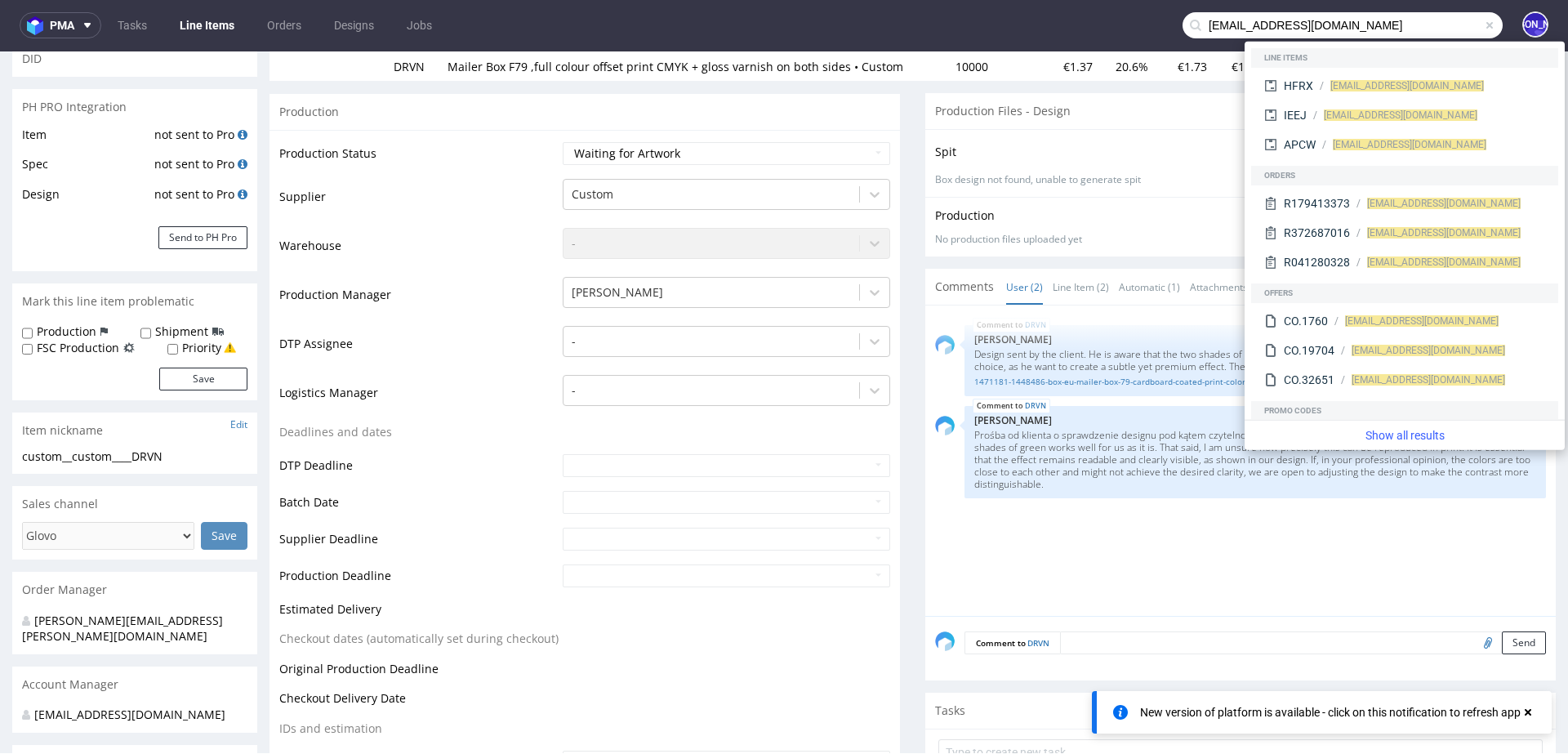
click at [1201, 22] on input "[EMAIL_ADDRESS][DOMAIN_NAME]" at bounding box center [1342, 25] width 320 height 26
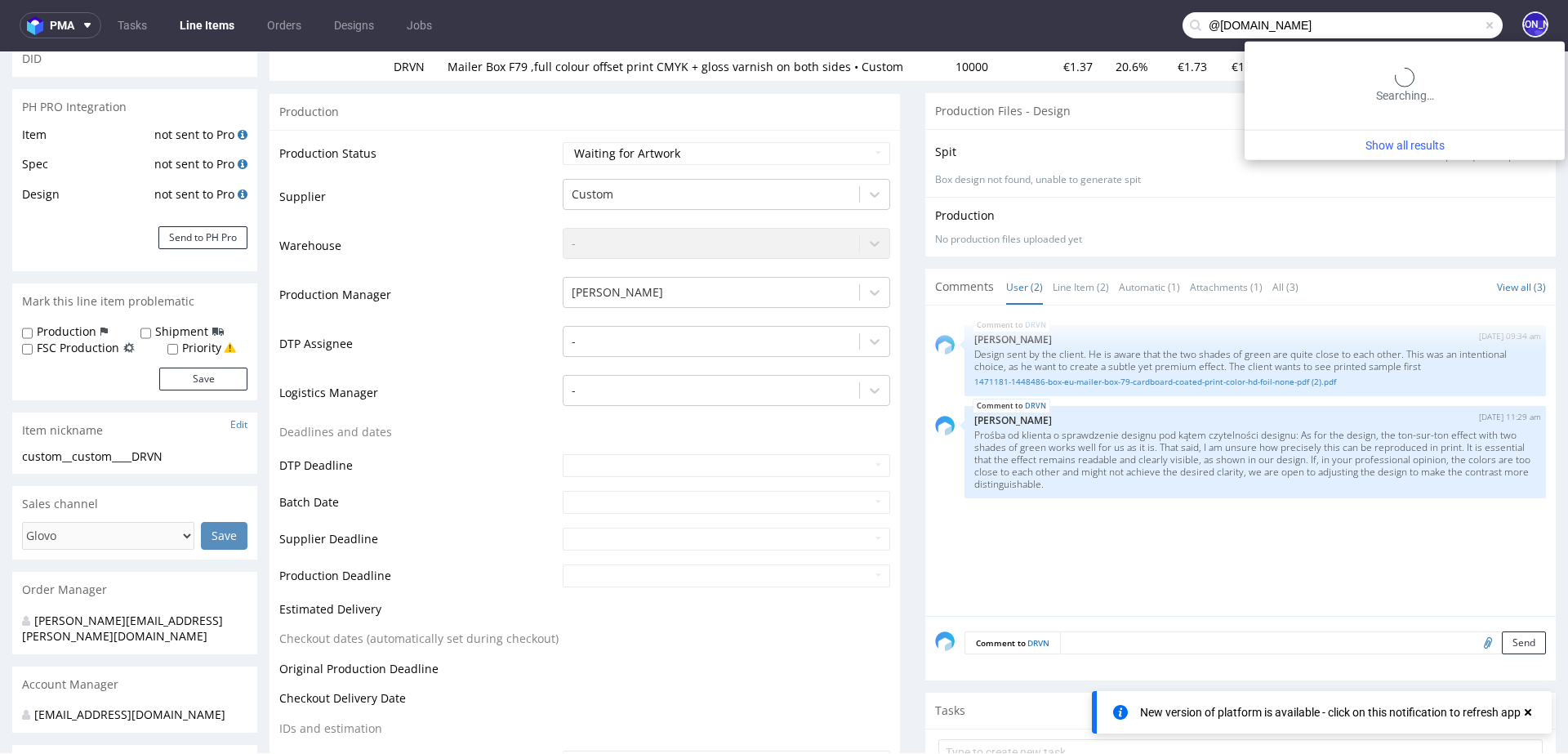
type input "@[DOMAIN_NAME]"
